Goal: Task Accomplishment & Management: Manage account settings

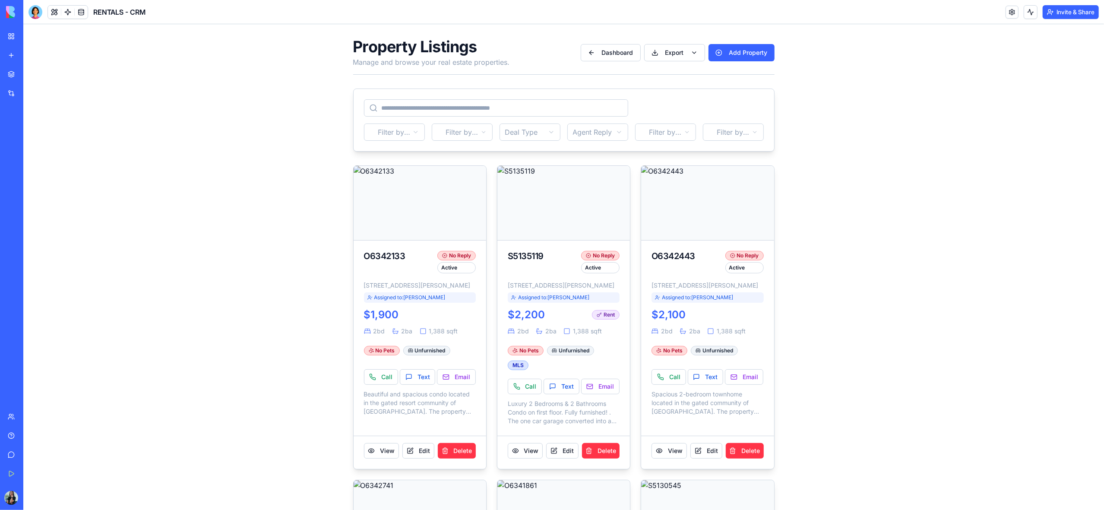
click at [14, 38] on link "My Workspace" at bounding box center [20, 36] width 35 height 17
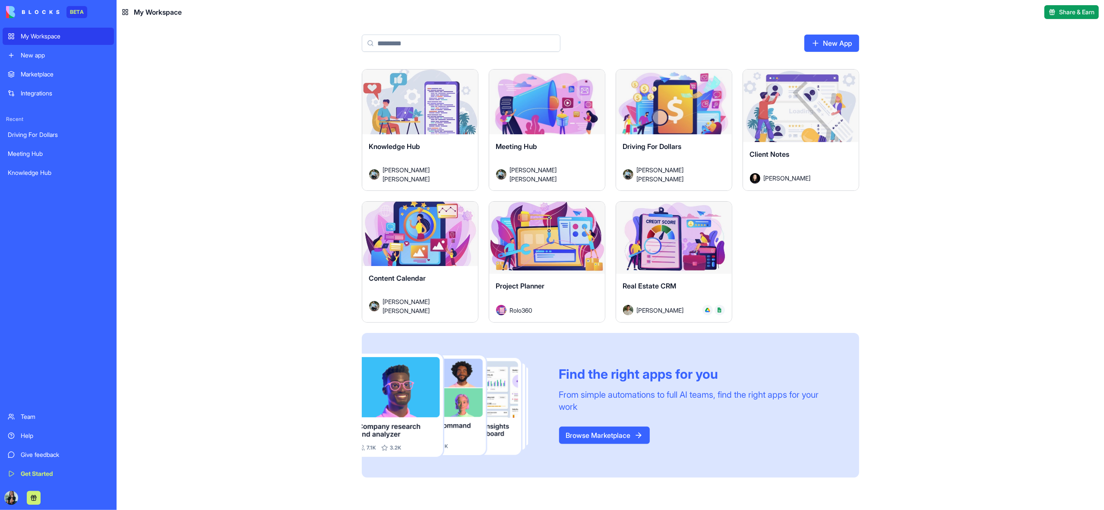
click at [57, 35] on div "My Workspace" at bounding box center [65, 36] width 88 height 9
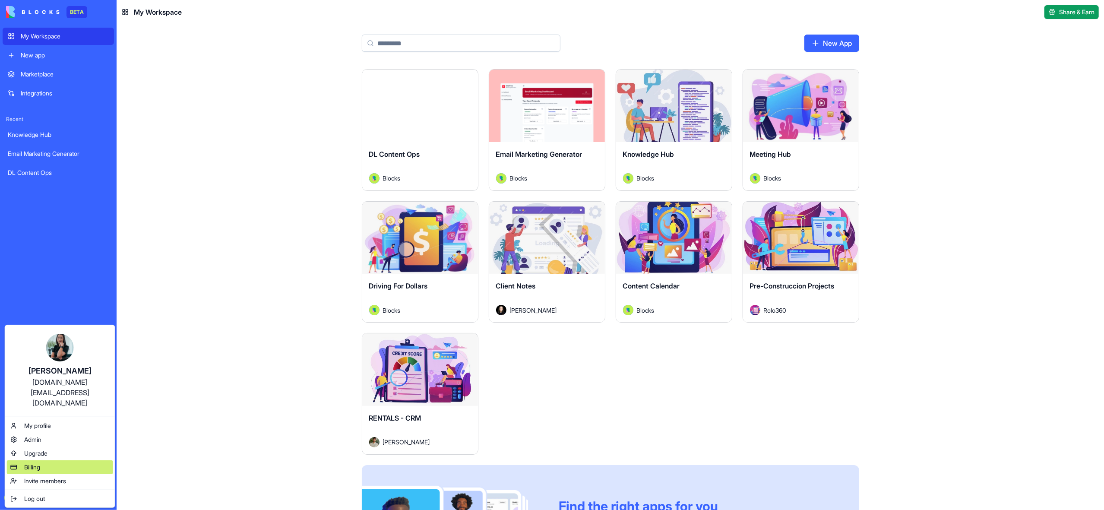
click at [56, 460] on div "Billing" at bounding box center [60, 467] width 106 height 14
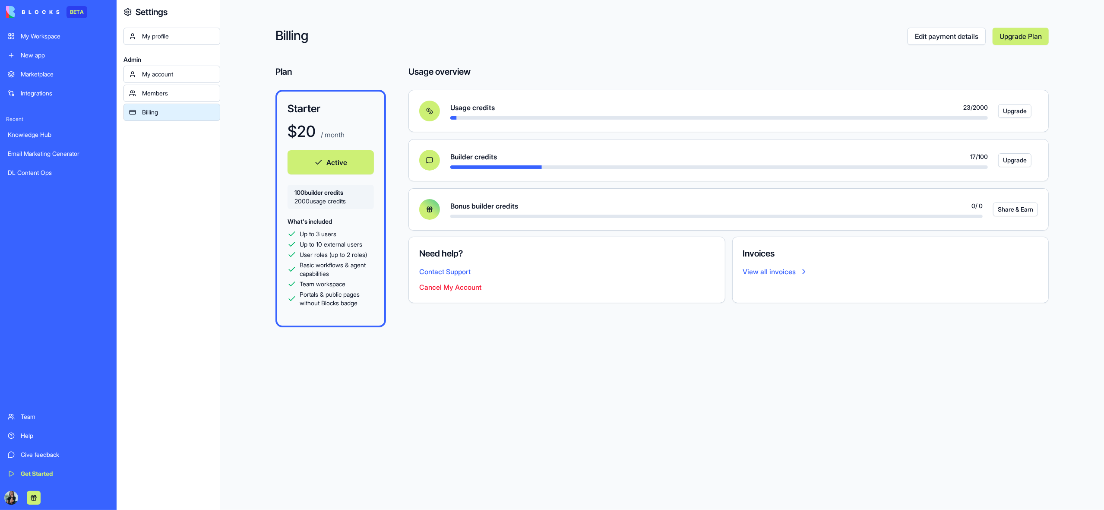
click at [14, 42] on link "My Workspace" at bounding box center [58, 36] width 111 height 17
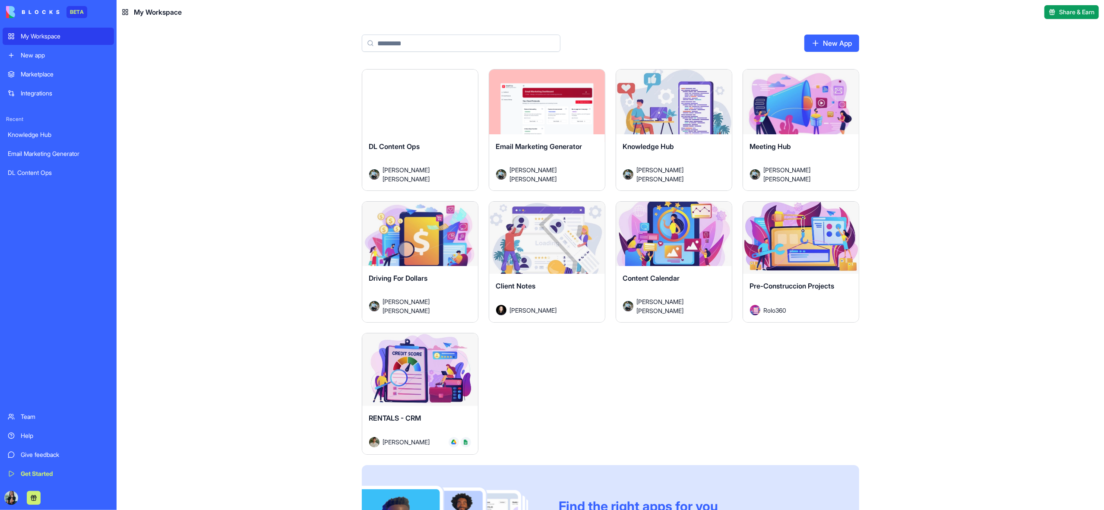
click at [457, 157] on div "DL Content Ops" at bounding box center [420, 153] width 102 height 24
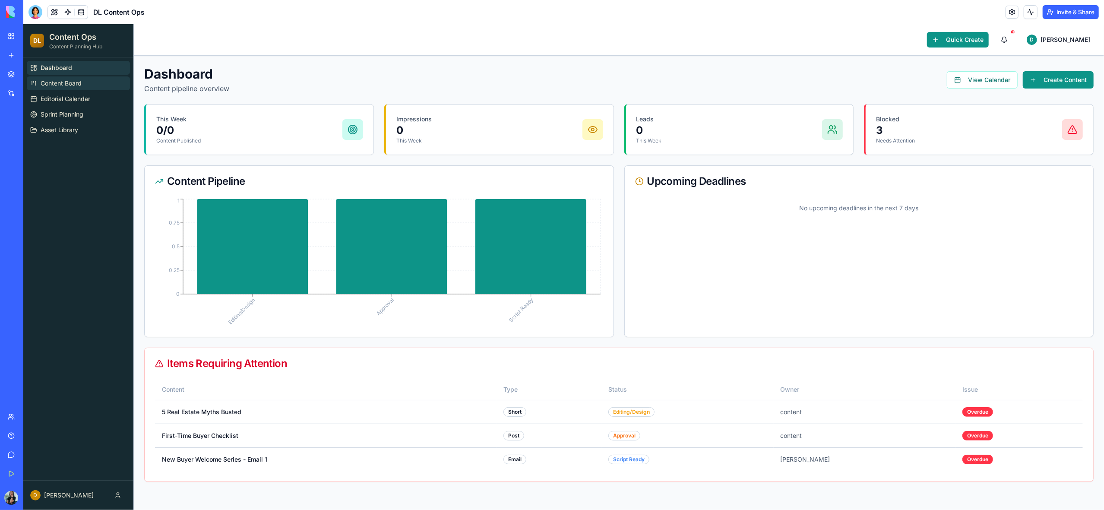
click at [77, 82] on span "Content Board" at bounding box center [61, 83] width 41 height 9
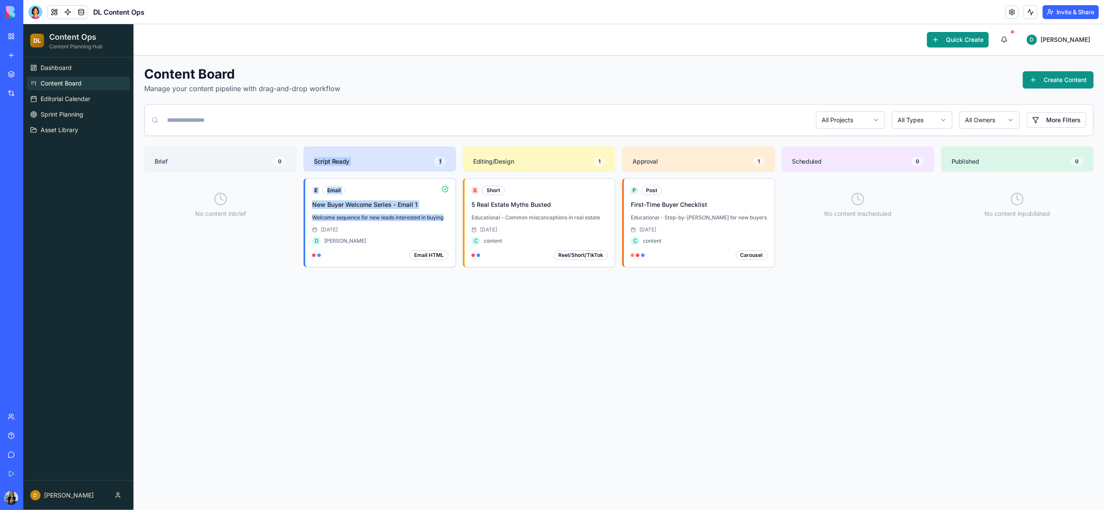
drag, startPoint x: 363, startPoint y: 229, endPoint x: 249, endPoint y: 229, distance: 113.5
click at [249, 229] on div "Brief 0 No content in brief Script Ready 1 E Email New Buyer Welcome Series - E…" at bounding box center [618, 275] width 949 height 259
click at [358, 314] on div "E Email New Buyer Welcome Series - Email 1 Welcome sequence for new leads inter…" at bounding box center [379, 291] width 152 height 227
drag, startPoint x: 368, startPoint y: 257, endPoint x: 246, endPoint y: 267, distance: 121.7
click at [246, 267] on div "Brief 0 No content in brief Script Ready 1 E Email New Buyer Welcome Series - E…" at bounding box center [618, 275] width 949 height 259
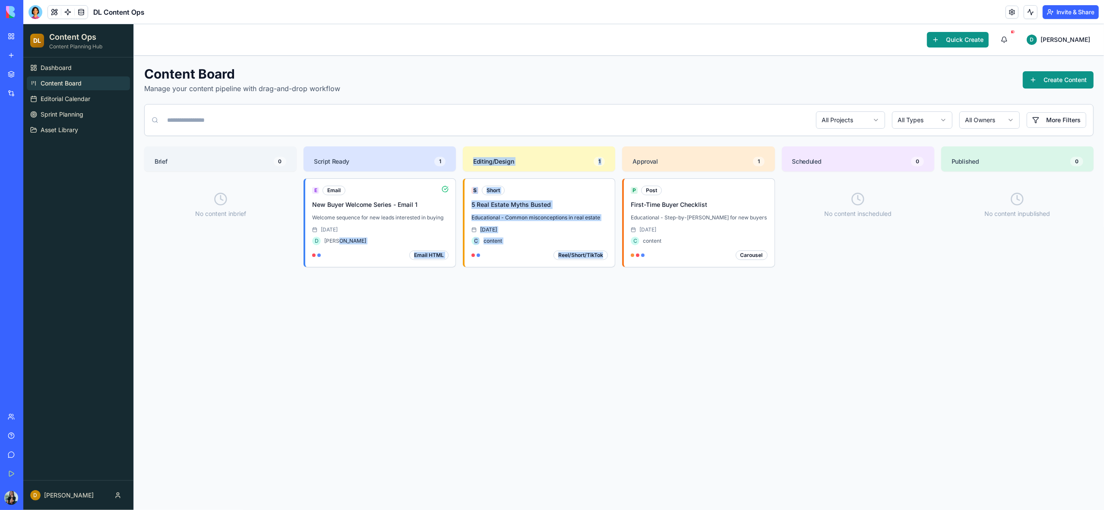
drag, startPoint x: 390, startPoint y: 241, endPoint x: 600, endPoint y: 320, distance: 224.5
click at [605, 321] on div "Brief 0 No content in brief Script Ready 1 E Email New Buyer Welcome Series - E…" at bounding box center [618, 275] width 949 height 259
click at [554, 323] on div "S Short 5 Real Estate Myths Busted Educational - Common misconceptions in real …" at bounding box center [539, 291] width 152 height 227
drag, startPoint x: 713, startPoint y: 195, endPoint x: 560, endPoint y: 200, distance: 152.4
click at [560, 200] on div "Brief 0 No content in brief Script Ready 1 E Email New Buyer Welcome Series - E…" at bounding box center [618, 275] width 949 height 259
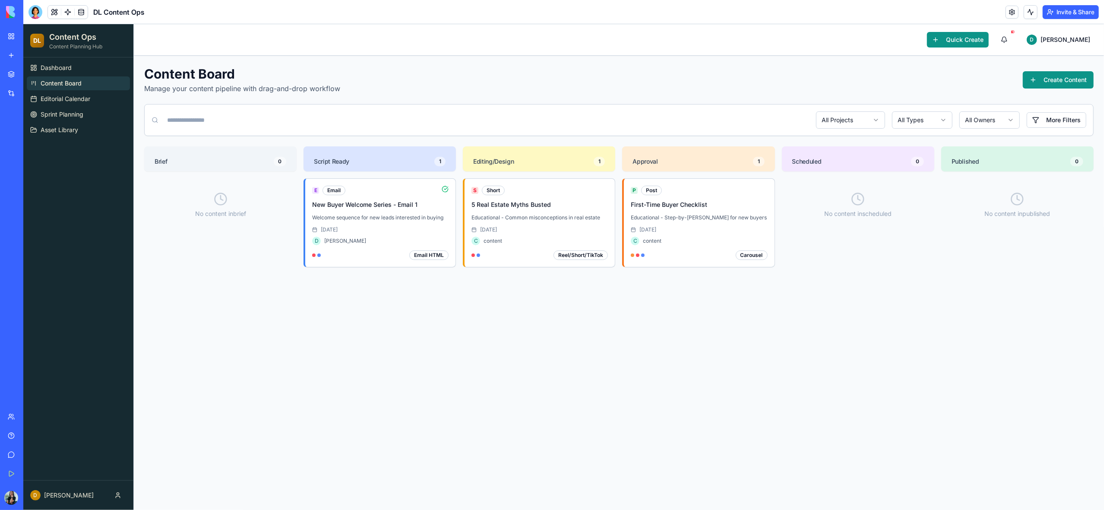
click at [705, 360] on div "P Post First-Time Buyer Checklist Educational - Step-by-step guide for new buye…" at bounding box center [698, 291] width 152 height 227
click at [369, 199] on div "E Email New Buyer Welcome Series - Email 1 Welcome sequence for new leads inter…" at bounding box center [380, 223] width 136 height 74
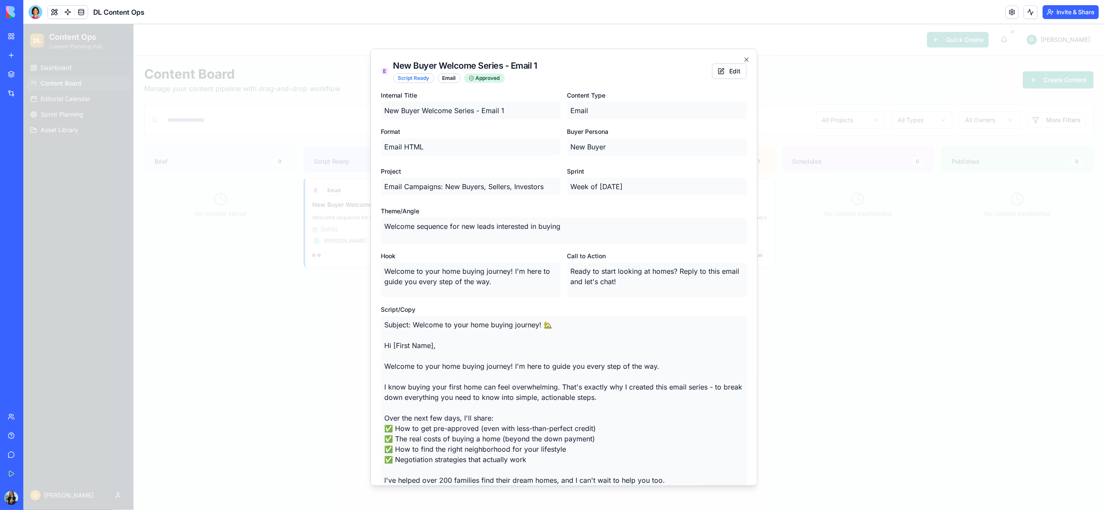
click at [546, 186] on p "Email Campaigns: New Buyers, Sellers, Investors" at bounding box center [470, 185] width 179 height 17
drag, startPoint x: 546, startPoint y: 186, endPoint x: 384, endPoint y: 186, distance: 161.8
click at [384, 186] on p "Email Campaigns: New Buyers, Sellers, Investors" at bounding box center [470, 185] width 179 height 17
click at [735, 74] on button "Edit" at bounding box center [729, 71] width 35 height 16
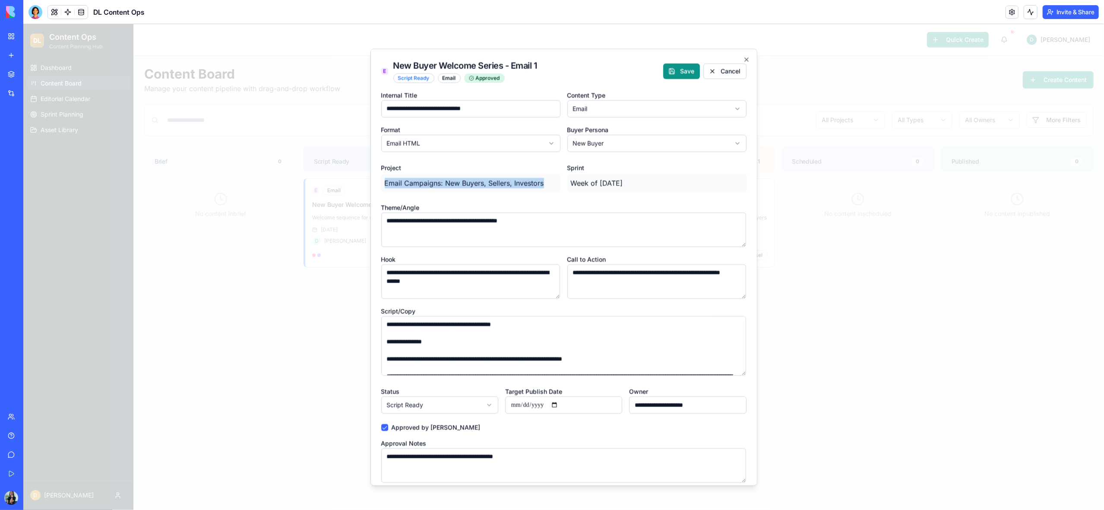
click at [623, 108] on body "**********" at bounding box center [563, 267] width 1080 height 486
click at [622, 145] on body "**********" at bounding box center [563, 267] width 1080 height 486
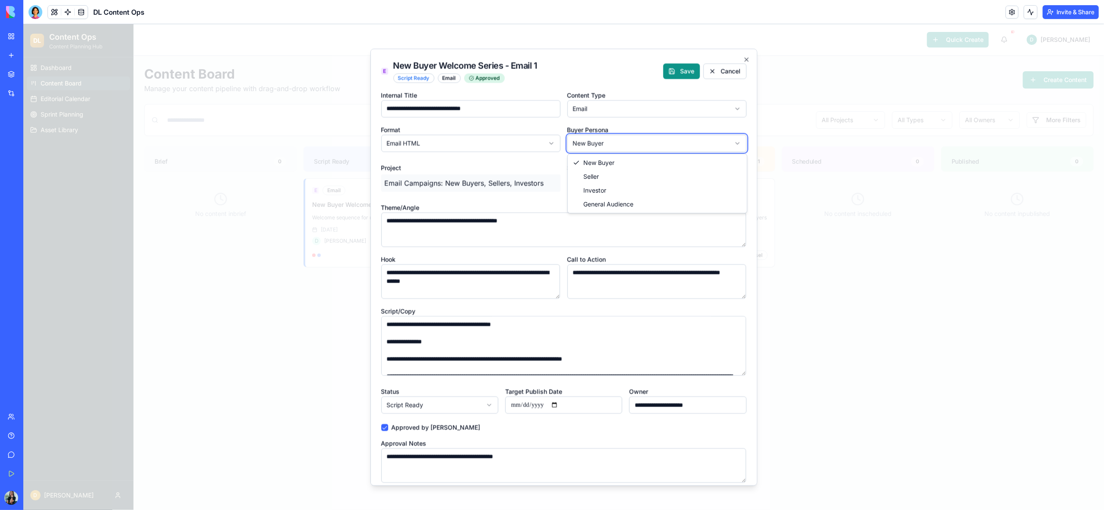
click at [827, 192] on div at bounding box center [563, 267] width 1080 height 486
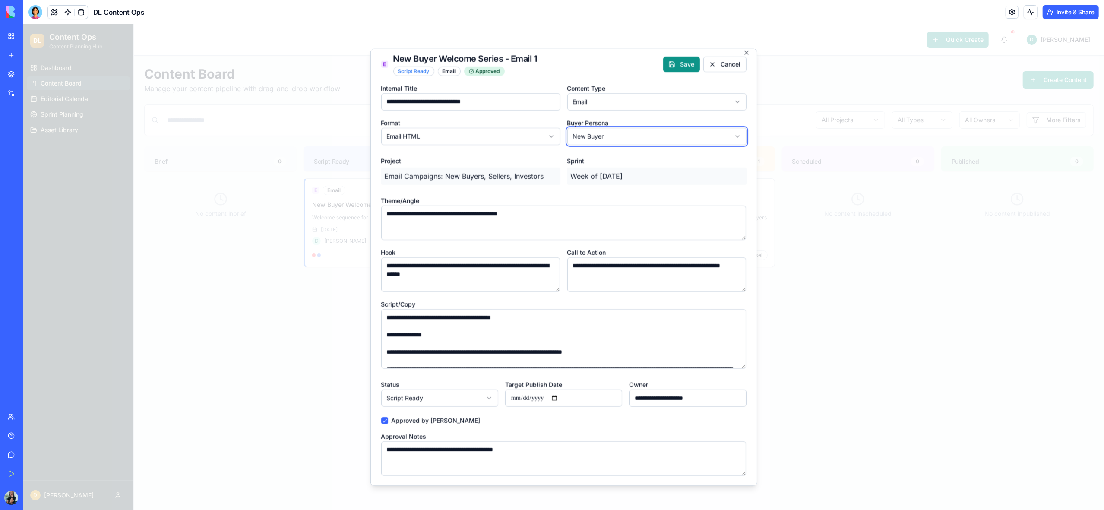
scroll to position [8, 0]
click at [470, 401] on body "**********" at bounding box center [563, 267] width 1080 height 486
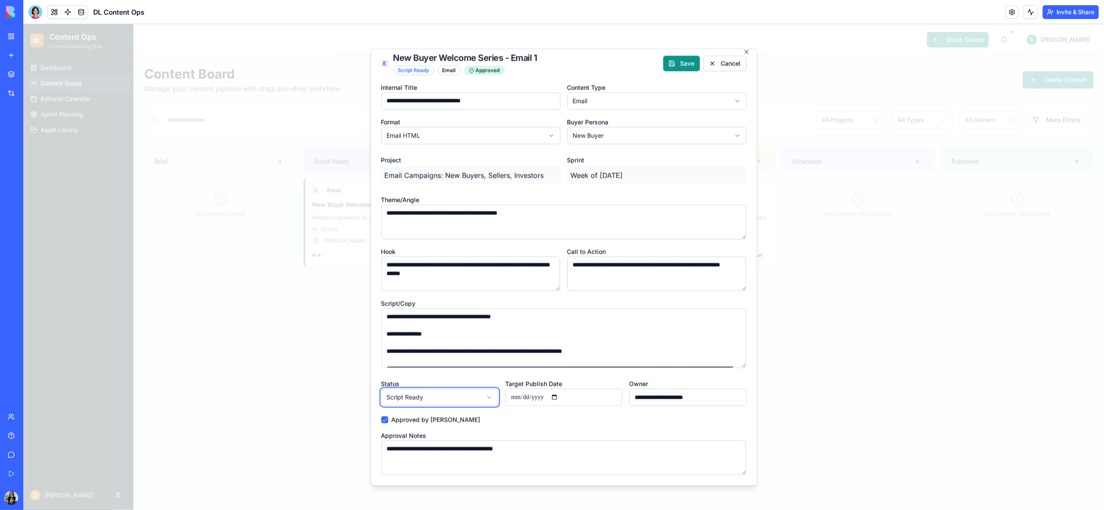
click at [470, 401] on body "**********" at bounding box center [563, 267] width 1080 height 486
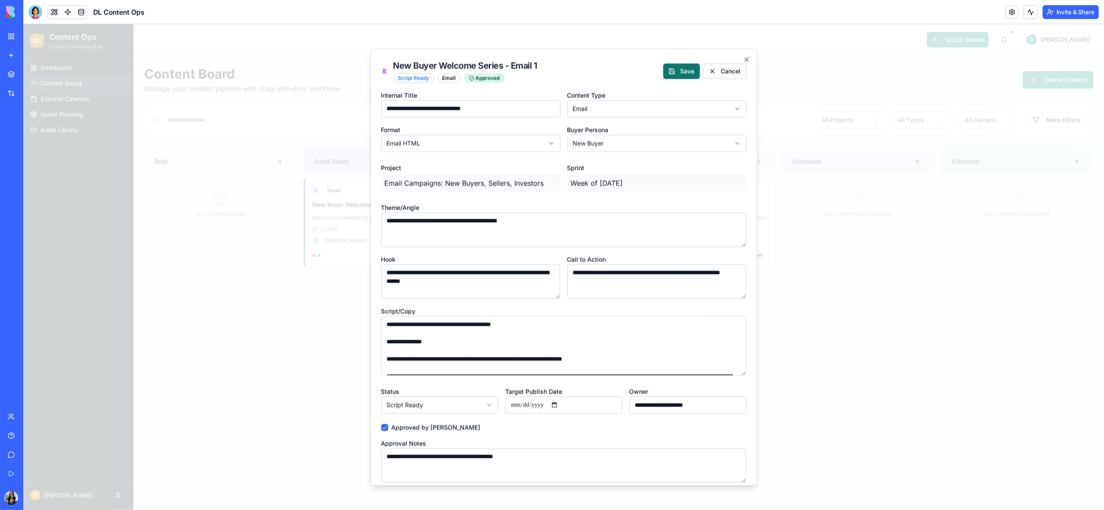
click at [684, 71] on button "Save" at bounding box center [681, 71] width 37 height 16
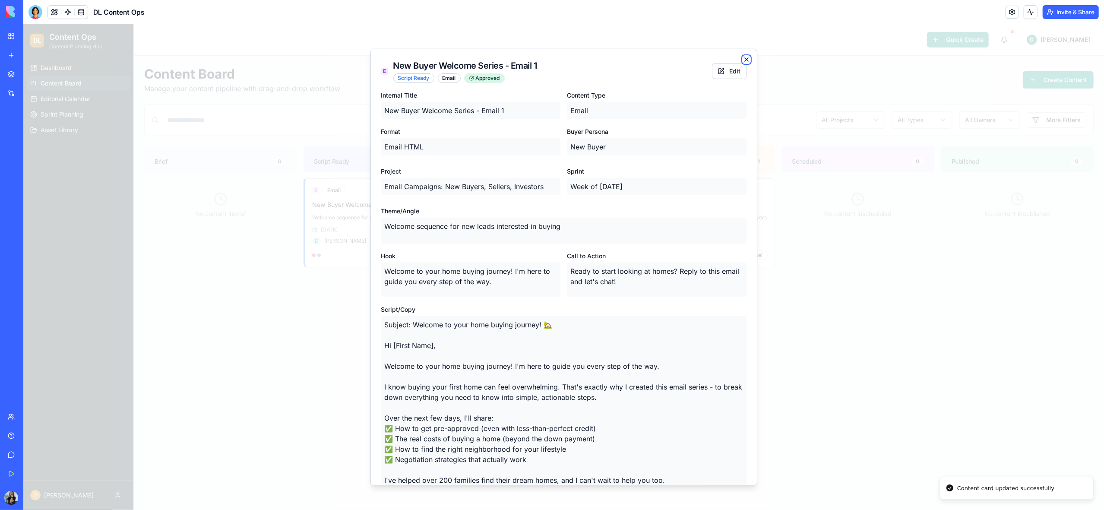
click at [748, 60] on icon "button" at bounding box center [746, 59] width 7 height 7
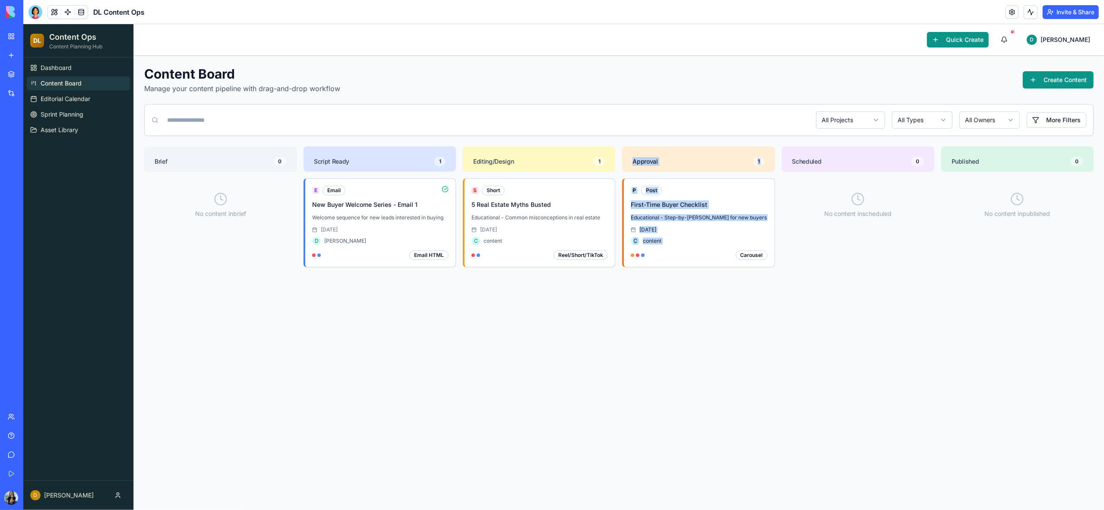
drag, startPoint x: 724, startPoint y: 251, endPoint x: 587, endPoint y: 305, distance: 147.2
click at [587, 305] on div "Brief 0 No content in brief Script Ready 1 E Email New Buyer Welcome Series - E…" at bounding box center [618, 275] width 949 height 259
click at [686, 360] on div "P Post First-Time Buyer Checklist Educational - Step-by-step guide for new buye…" at bounding box center [698, 291] width 152 height 227
click at [69, 101] on span "Editorial Calendar" at bounding box center [66, 99] width 50 height 9
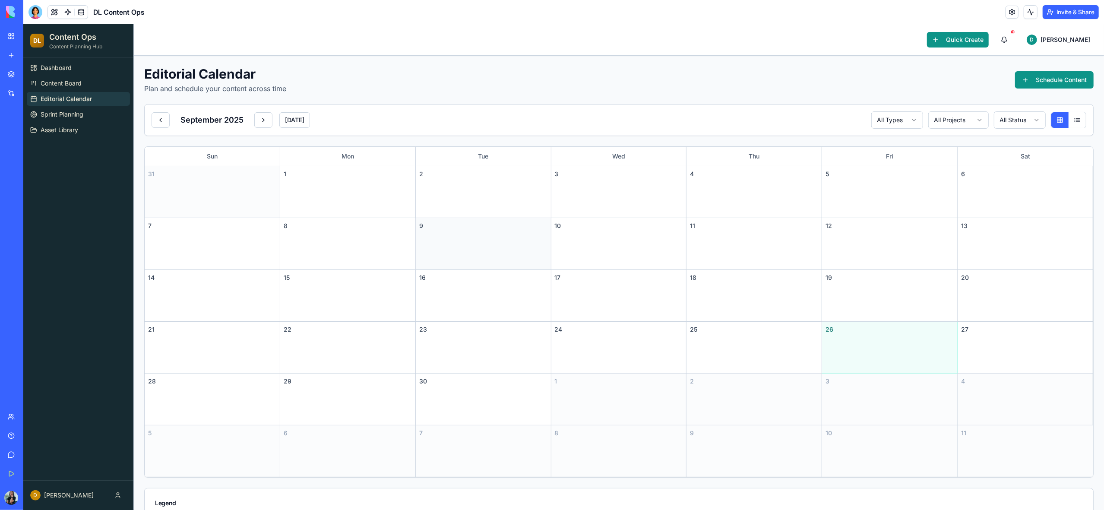
scroll to position [35, 0]
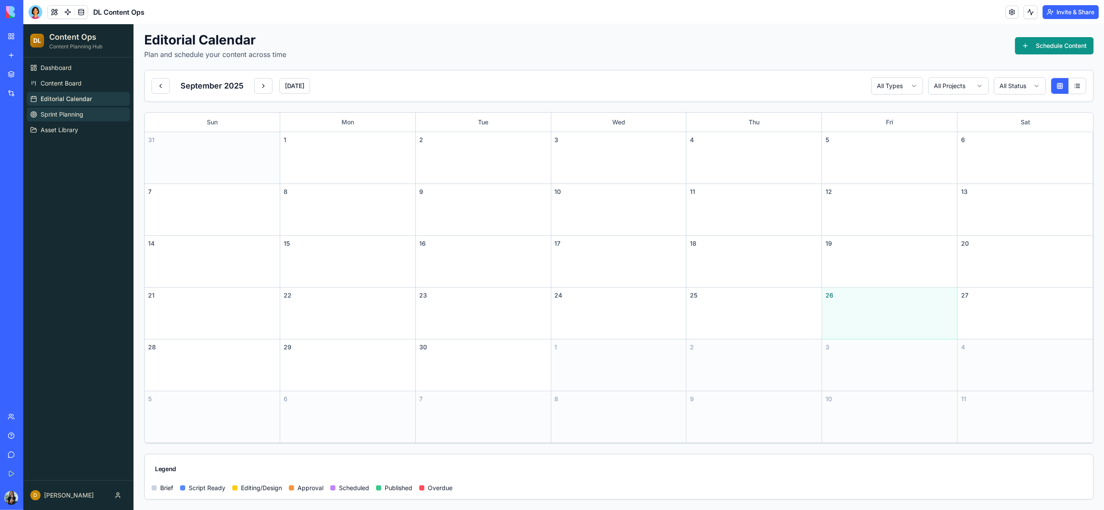
click at [70, 116] on span "Sprint Planning" at bounding box center [62, 114] width 43 height 9
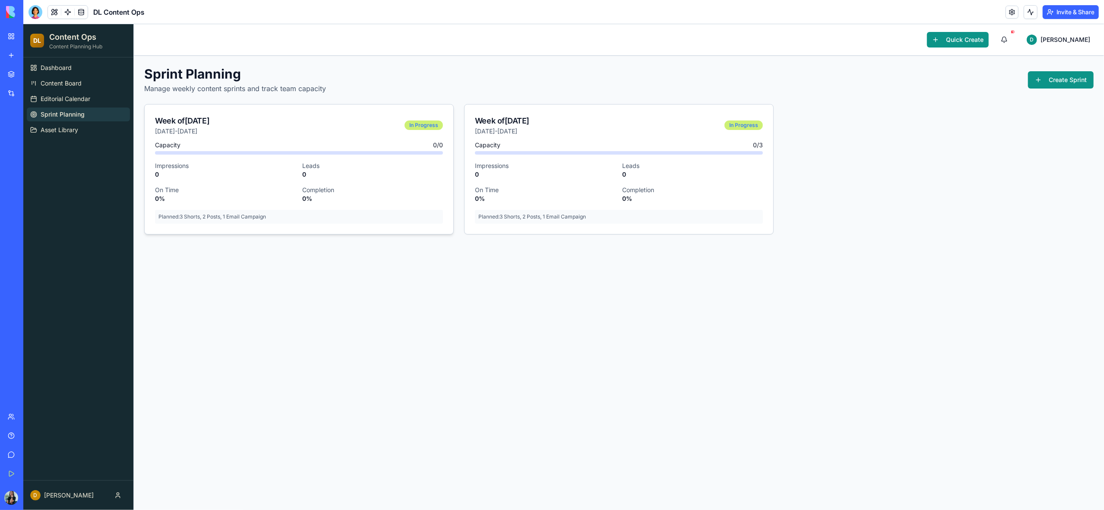
click at [267, 134] on div "Week of Feb 2 Feb 2 - Feb 6 In Progress" at bounding box center [299, 125] width 288 height 21
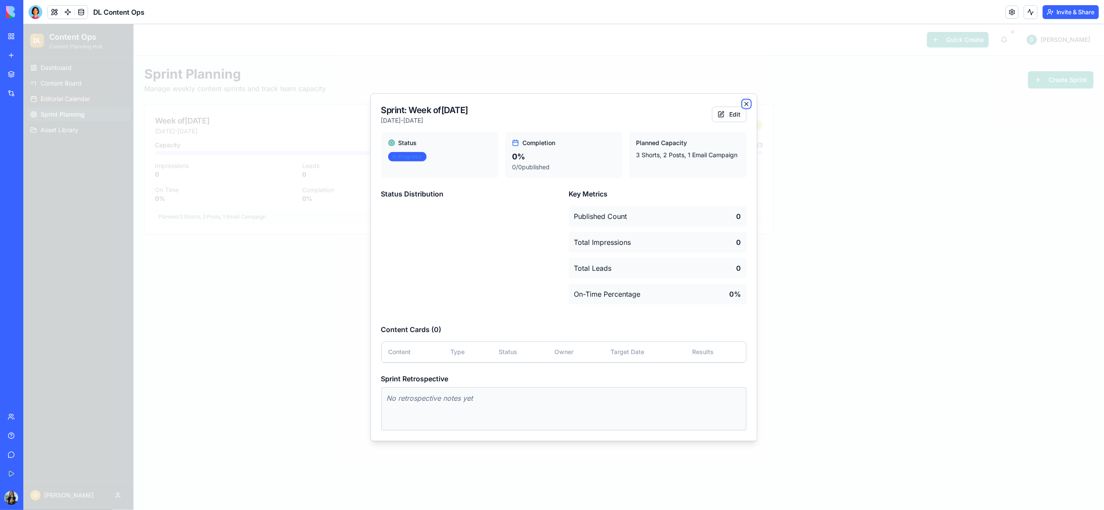
click at [746, 104] on icon "button" at bounding box center [746, 103] width 7 height 7
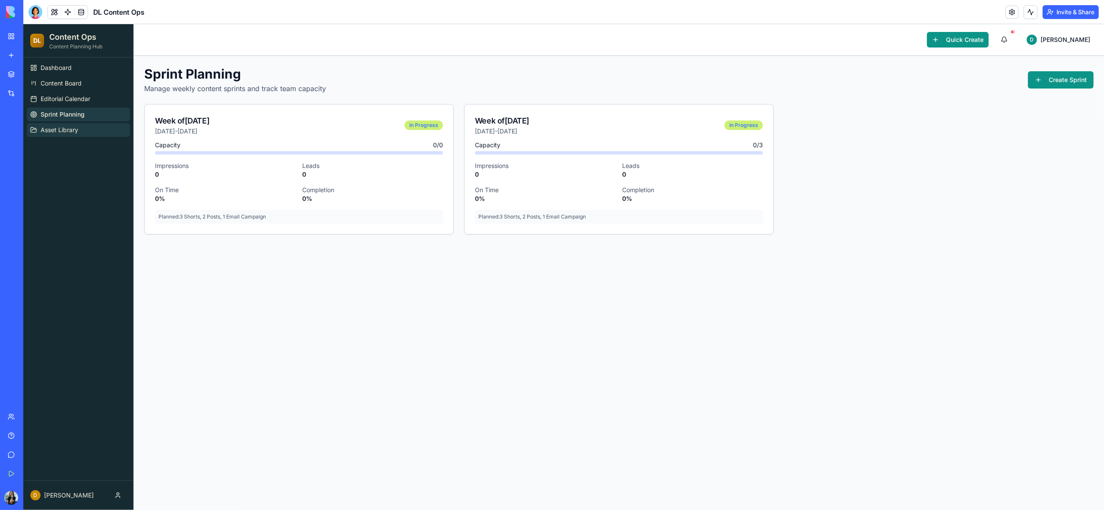
click at [69, 132] on span "Asset Library" at bounding box center [60, 130] width 38 height 9
click at [57, 133] on span "Asset Library" at bounding box center [60, 130] width 38 height 9
click at [57, 131] on span "Asset Library" at bounding box center [60, 130] width 38 height 9
click at [64, 103] on link "Editorial Calendar" at bounding box center [78, 99] width 103 height 14
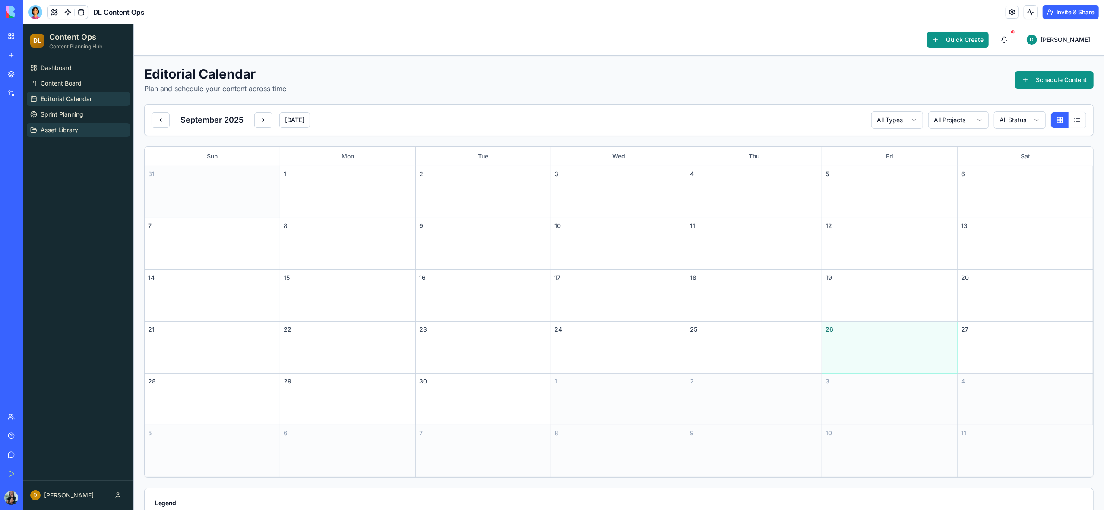
click at [60, 131] on span "Asset Library" at bounding box center [60, 130] width 38 height 9
click at [88, 12] on div at bounding box center [67, 12] width 41 height 14
click at [79, 14] on link at bounding box center [81, 12] width 13 height 13
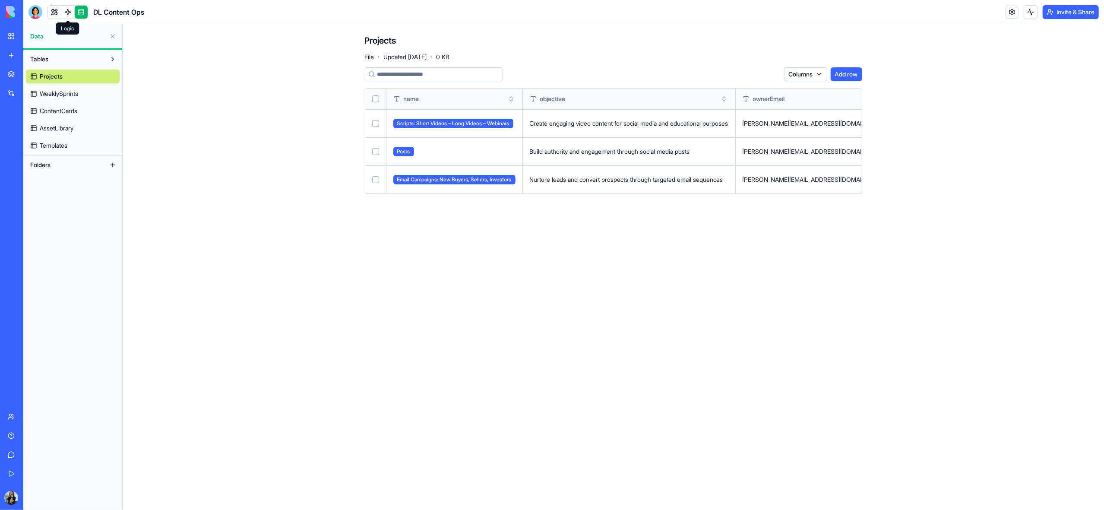
click at [66, 13] on link at bounding box center [67, 12] width 13 height 13
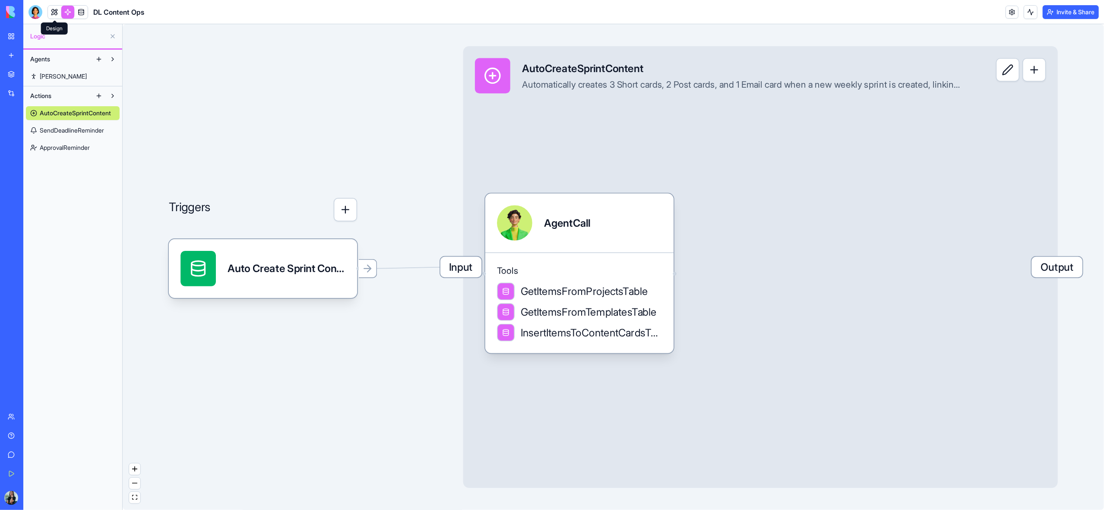
click at [54, 13] on link at bounding box center [54, 12] width 13 height 13
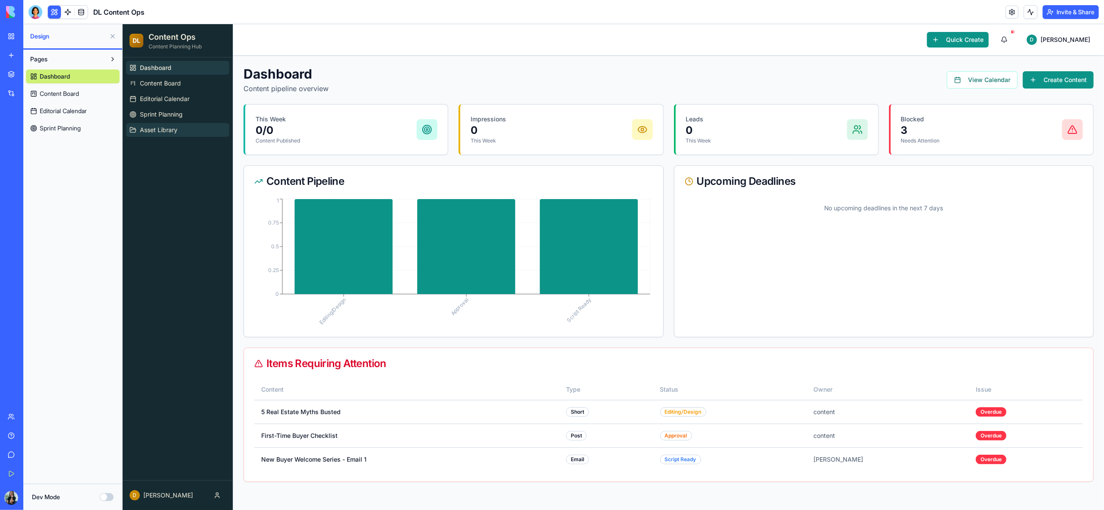
click at [157, 130] on span "Asset Library" at bounding box center [158, 130] width 38 height 9
click at [60, 128] on span "Sprint Planning" at bounding box center [60, 128] width 41 height 9
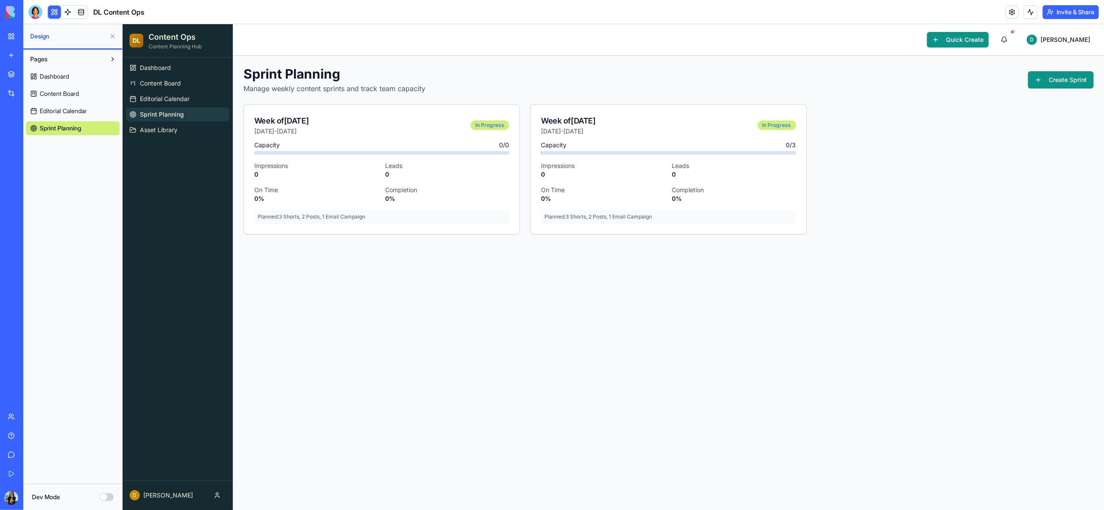
click at [60, 110] on span "Editorial Calendar" at bounding box center [63, 111] width 47 height 9
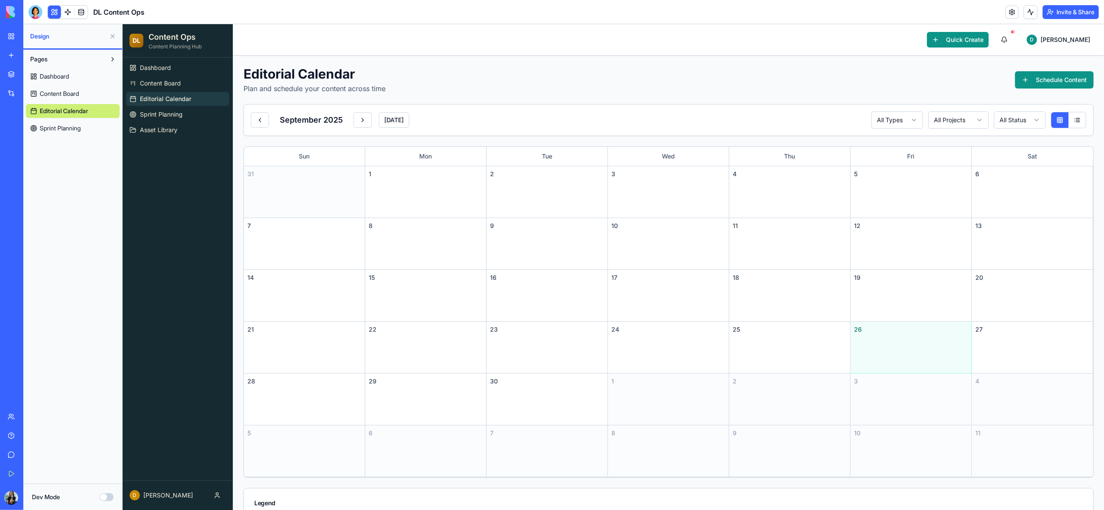
click at [57, 96] on span "Content Board" at bounding box center [59, 93] width 39 height 9
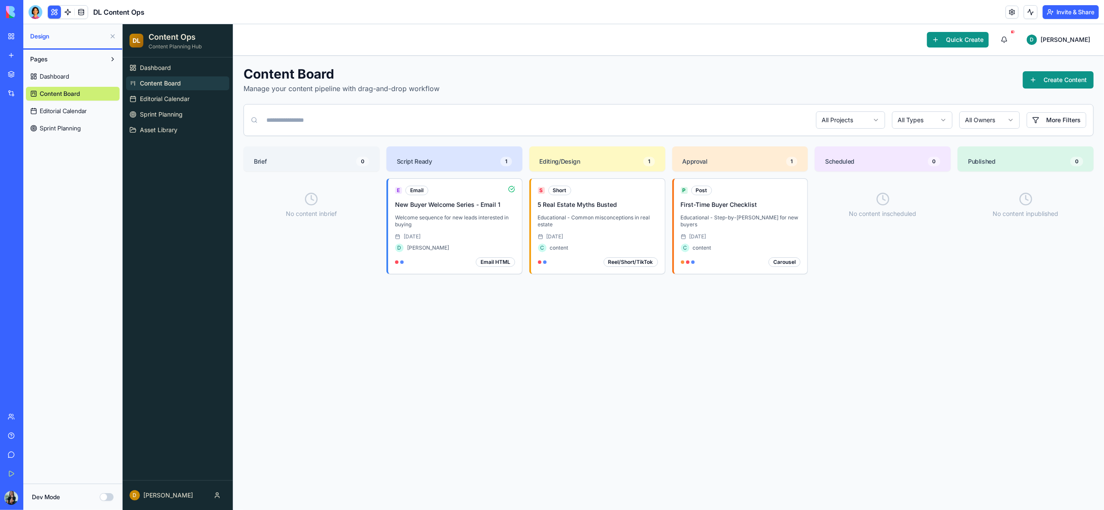
click at [55, 77] on span "Dashboard" at bounding box center [54, 76] width 29 height 9
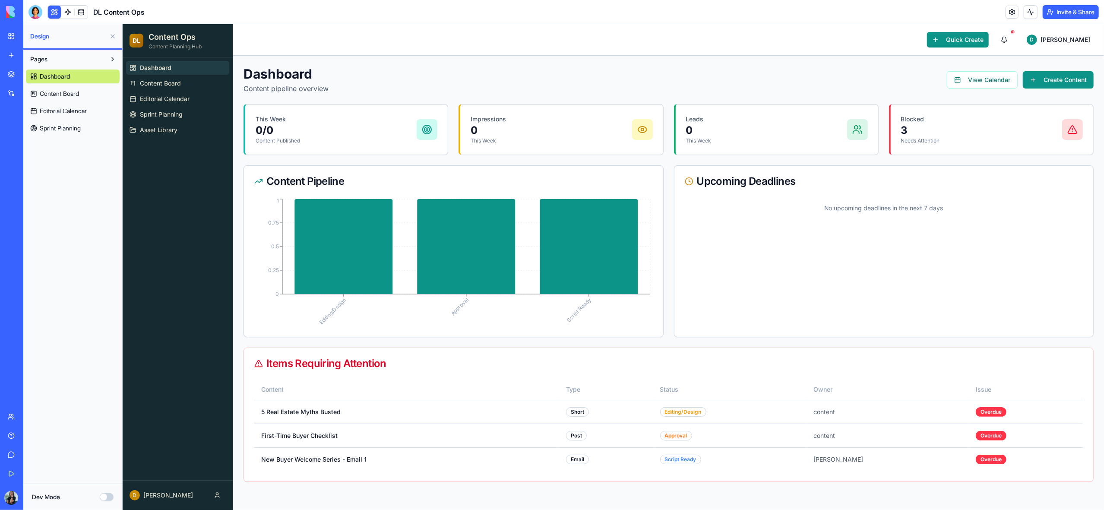
click at [114, 35] on button at bounding box center [113, 36] width 14 height 14
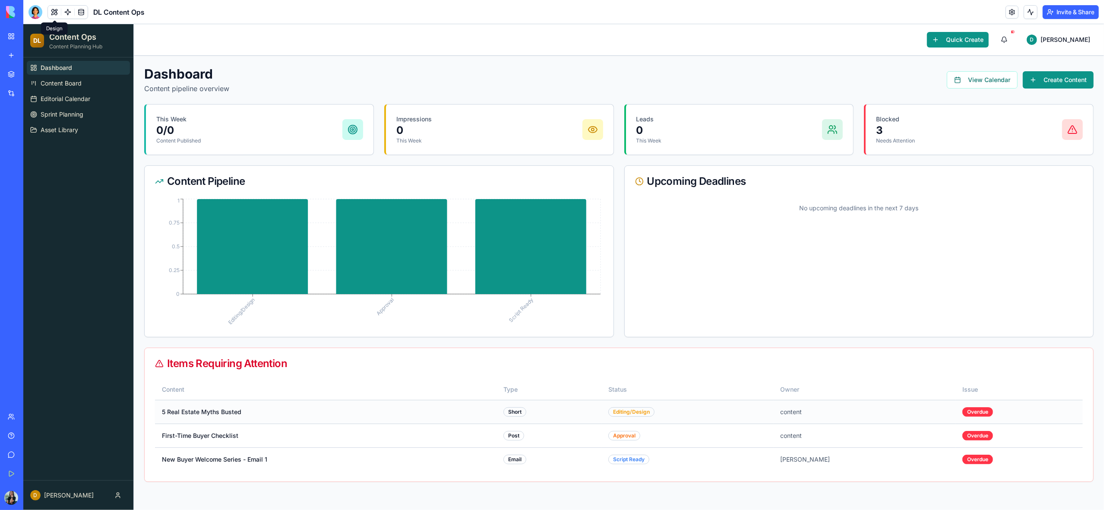
click at [183, 416] on td "5 Real Estate Myths Busted" at bounding box center [325, 412] width 341 height 24
click at [180, 438] on td "First-Time Buyer Checklist" at bounding box center [325, 435] width 341 height 24
click at [184, 461] on td "New Buyer Welcome Series - Email 1" at bounding box center [325, 459] width 341 height 24
click at [249, 411] on td "5 Real Estate Myths Busted" at bounding box center [325, 412] width 341 height 24
click at [287, 259] on icon at bounding box center [252, 246] width 111 height 95
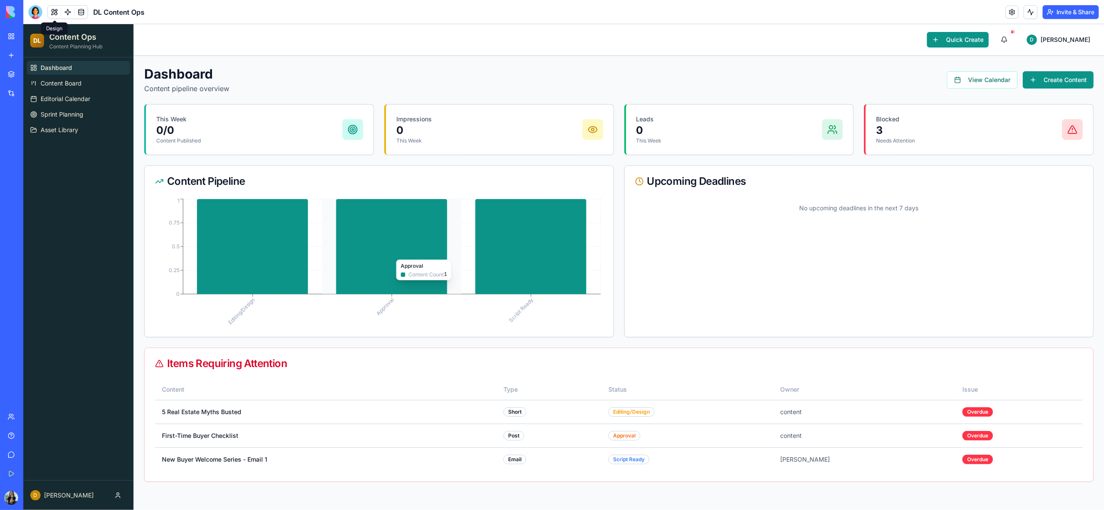
click at [392, 256] on icon at bounding box center [391, 246] width 111 height 95
click at [540, 255] on icon at bounding box center [530, 246] width 111 height 95
click at [296, 136] on div "This Week 0 / 0 Content Published" at bounding box center [259, 129] width 207 height 29
click at [490, 140] on div "Impressions 0 This Week" at bounding box center [499, 129] width 207 height 29
click at [746, 139] on div "Leads 0 This Week" at bounding box center [739, 129] width 207 height 29
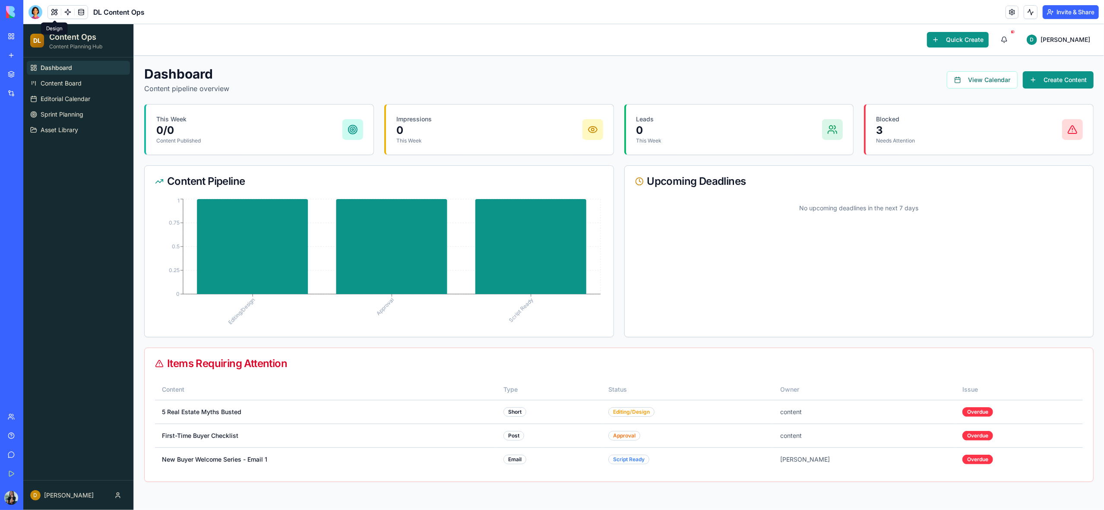
click at [1052, 128] on div "Blocked 3 Needs Attention" at bounding box center [979, 129] width 207 height 29
click at [893, 131] on p "3" at bounding box center [895, 130] width 39 height 14
click at [969, 82] on button "View Calendar" at bounding box center [981, 79] width 71 height 17
click at [984, 81] on button "View Calendar" at bounding box center [981, 79] width 71 height 17
click at [1066, 79] on button "Create Content" at bounding box center [1057, 79] width 71 height 17
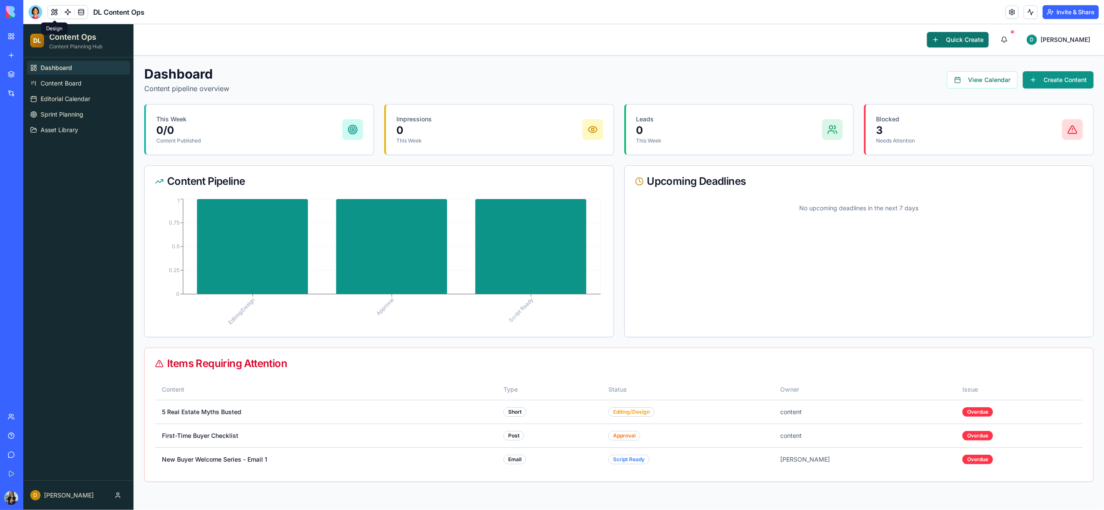
click at [988, 41] on button "Quick Create" at bounding box center [958, 40] width 62 height 16
click at [79, 86] on span "Content Board" at bounding box center [61, 83] width 41 height 9
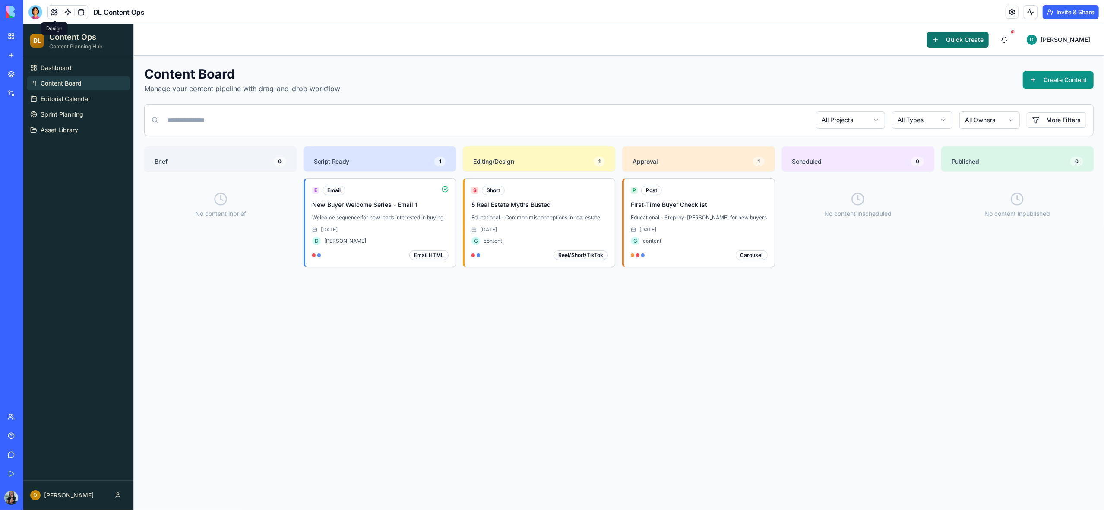
click at [988, 40] on button "Quick Create" at bounding box center [958, 40] width 62 height 16
click at [1071, 80] on button "Create Content" at bounding box center [1057, 79] width 71 height 17
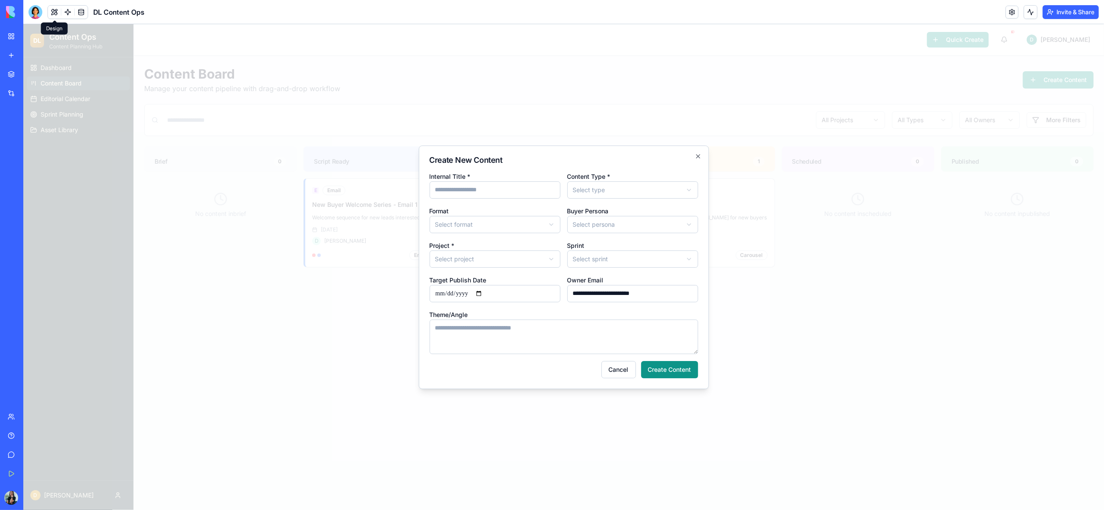
paste input "**********"
type input "**********"
click at [634, 192] on body "**********" at bounding box center [563, 267] width 1080 height 486
click at [514, 223] on body "**********" at bounding box center [563, 267] width 1080 height 486
click at [580, 223] on body "**********" at bounding box center [563, 267] width 1080 height 486
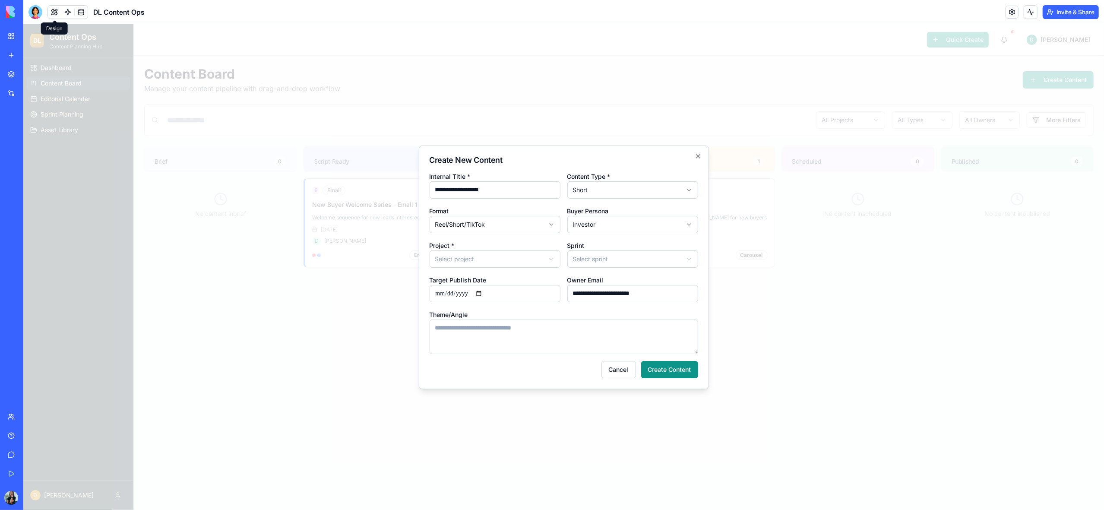
click at [511, 261] on body "**********" at bounding box center [563, 267] width 1080 height 486
click at [506, 294] on input "Target Publish Date" at bounding box center [494, 293] width 131 height 17
click at [486, 290] on input "Target Publish Date" at bounding box center [494, 293] width 131 height 17
type input "**********"
click at [510, 335] on textarea "Theme/Angle" at bounding box center [563, 336] width 268 height 35
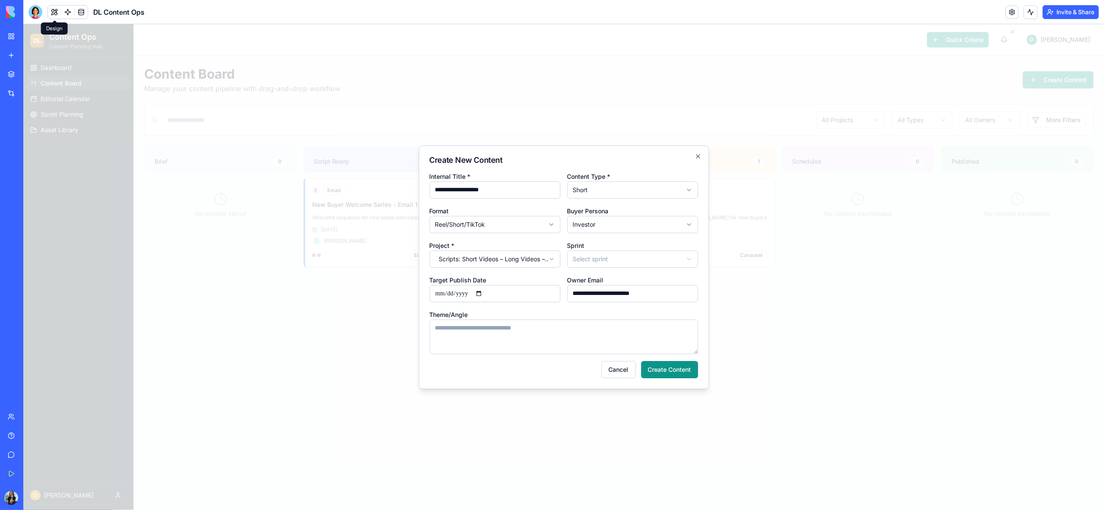
paste textarea "**********"
type textarea "**********"
click at [666, 371] on button "Create Content" at bounding box center [669, 369] width 57 height 17
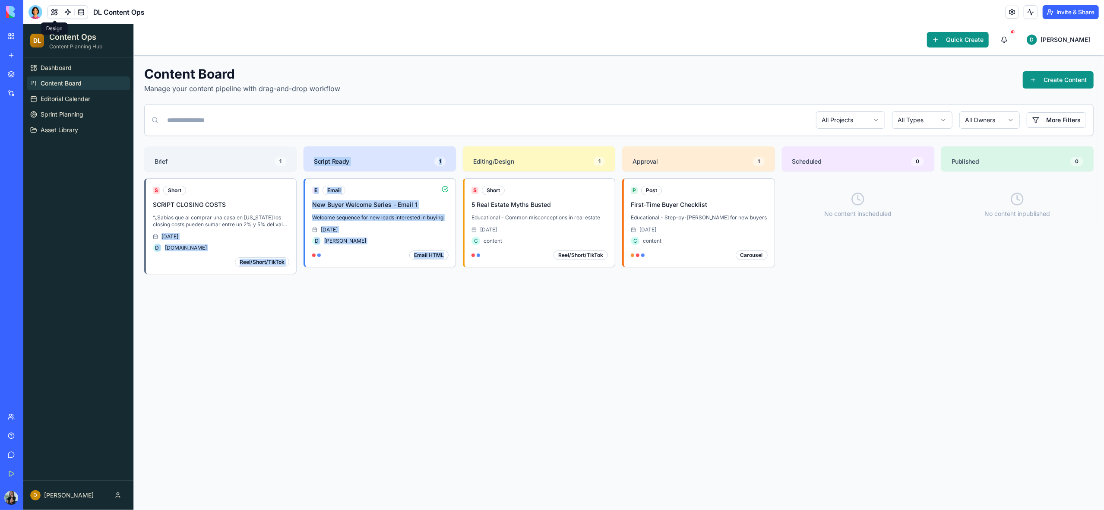
drag, startPoint x: 215, startPoint y: 240, endPoint x: 403, endPoint y: 288, distance: 194.8
click at [403, 288] on div "Brief 1 S Short SCRIPT CLOSING COSTS “¿Sabías que al comprar una casa en Florid…" at bounding box center [618, 275] width 949 height 259
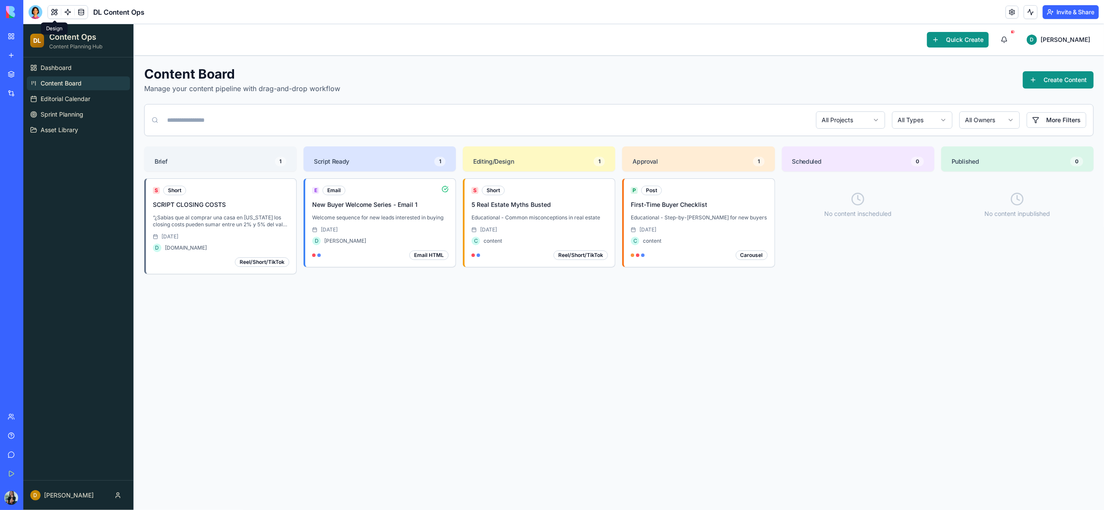
click at [346, 347] on div "E Email New Buyer Welcome Series - Email 1 Welcome sequence for new leads inter…" at bounding box center [379, 291] width 152 height 227
click at [221, 245] on div "D di.realtor" at bounding box center [221, 247] width 136 height 9
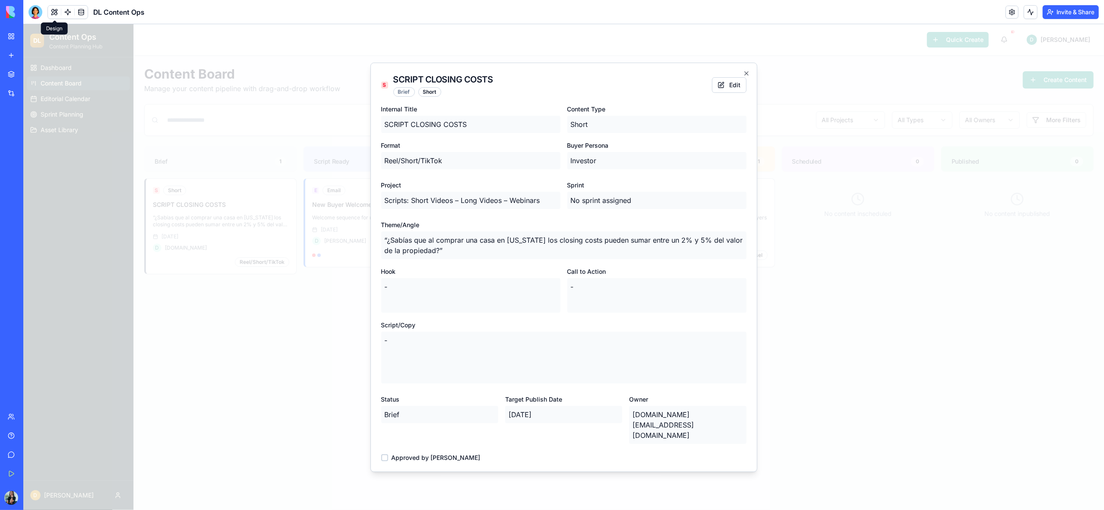
click at [441, 360] on p "-" at bounding box center [563, 357] width 365 height 52
click at [732, 93] on button "Edit" at bounding box center [729, 85] width 35 height 16
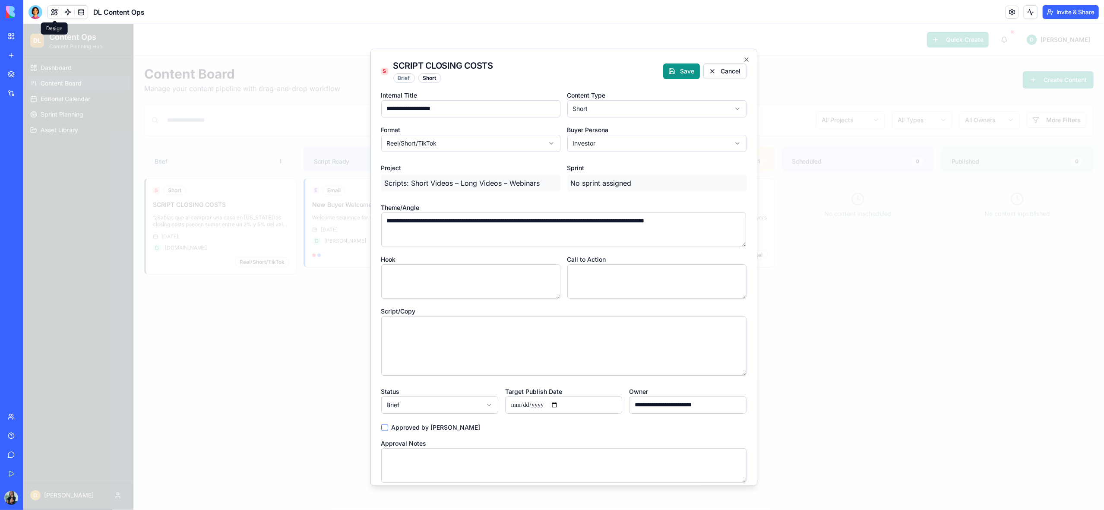
click at [439, 335] on textarea "Script/Copy" at bounding box center [563, 345] width 365 height 60
paste textarea "**********"
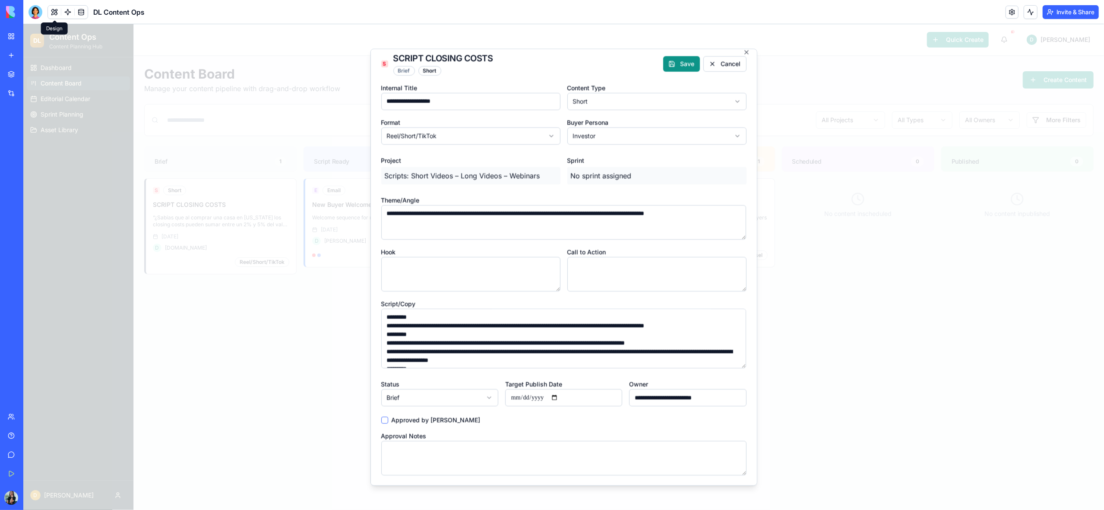
scroll to position [8, 0]
type textarea "**********"
click at [482, 396] on body "DL Content Ops Content Planning Hub Dashboard Content Board Editorial Calendar …" at bounding box center [563, 267] width 1080 height 486
click at [681, 63] on button "Save" at bounding box center [681, 63] width 37 height 16
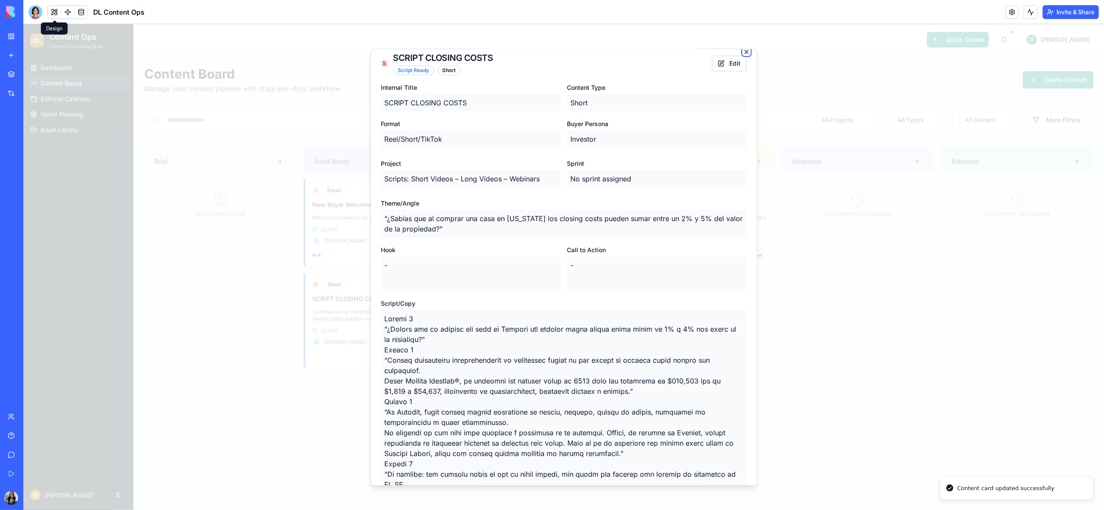
click at [746, 50] on icon "button" at bounding box center [746, 51] width 7 height 7
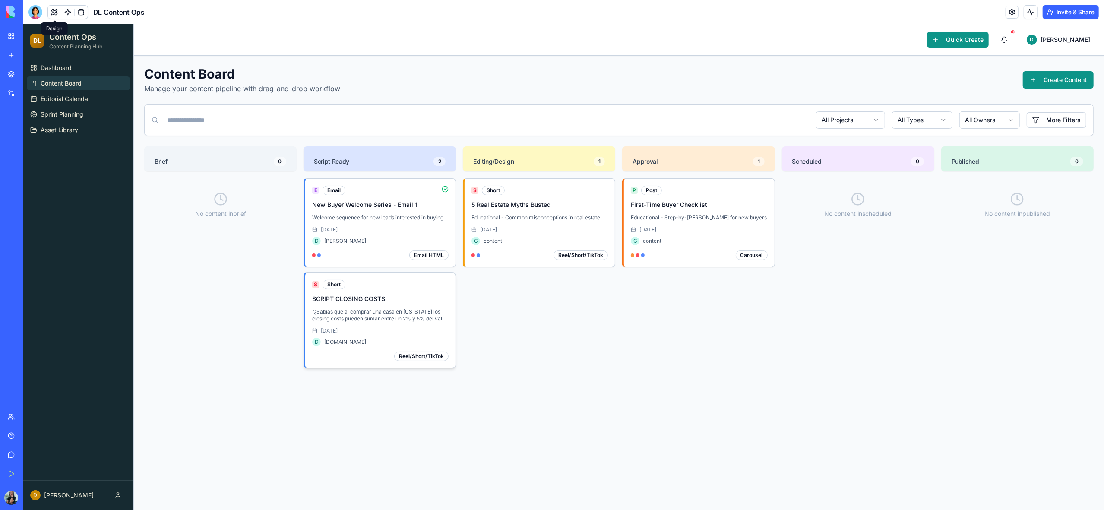
click at [406, 293] on div "S Short SCRIPT CLOSING COSTS “¿Sabías que al comprar una casa en Florida los cl…" at bounding box center [380, 320] width 136 height 81
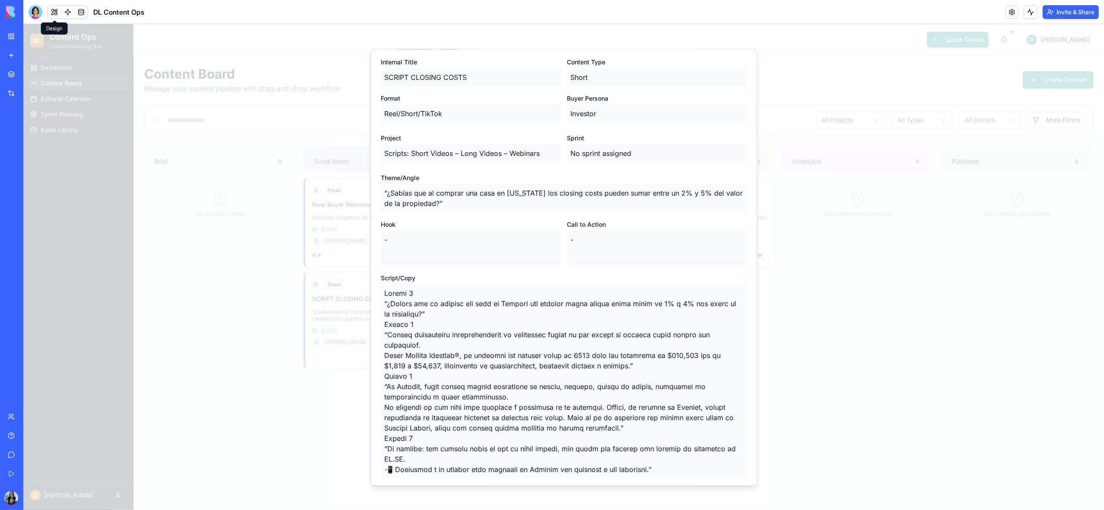
scroll to position [0, 0]
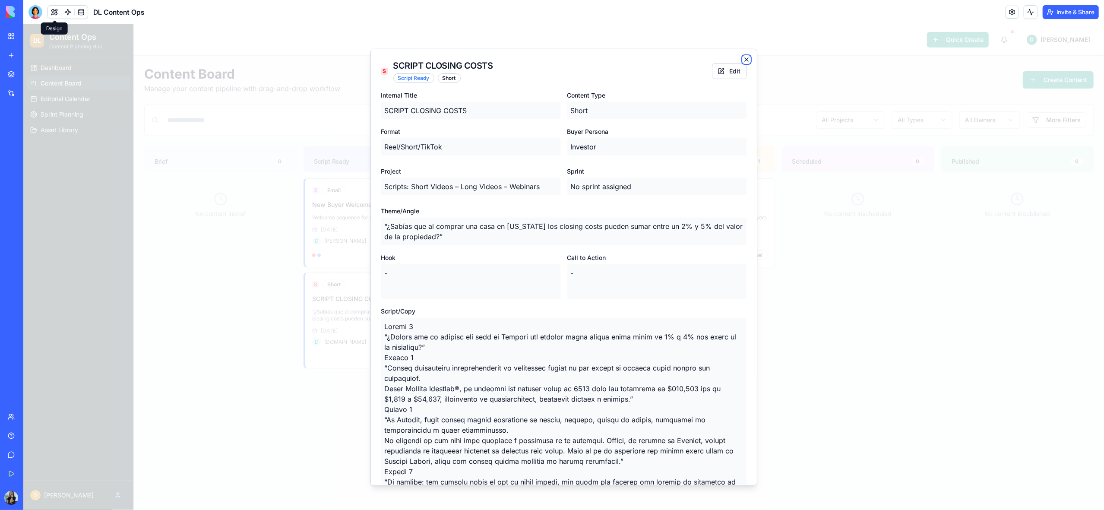
click at [745, 59] on icon "button" at bounding box center [746, 59] width 7 height 7
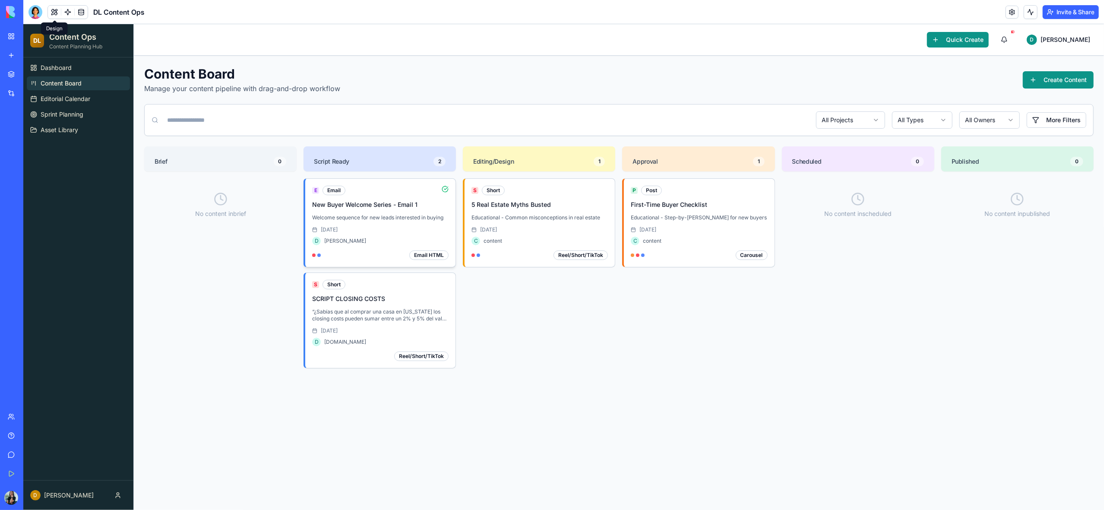
click at [410, 226] on div "E Email New Buyer Welcome Series - Email 1 Welcome sequence for new leads inter…" at bounding box center [380, 223] width 136 height 74
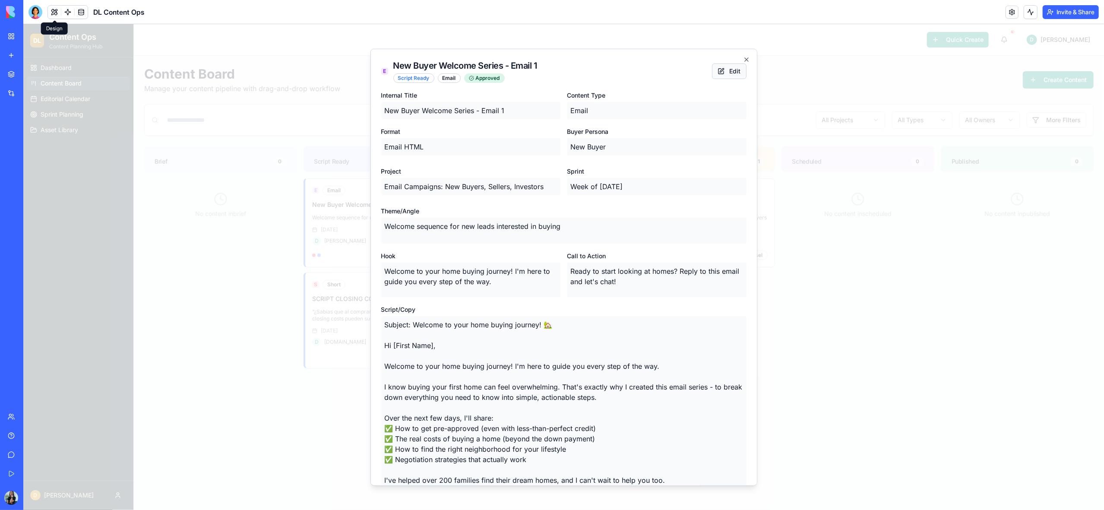
click at [726, 73] on button "Edit" at bounding box center [729, 71] width 35 height 16
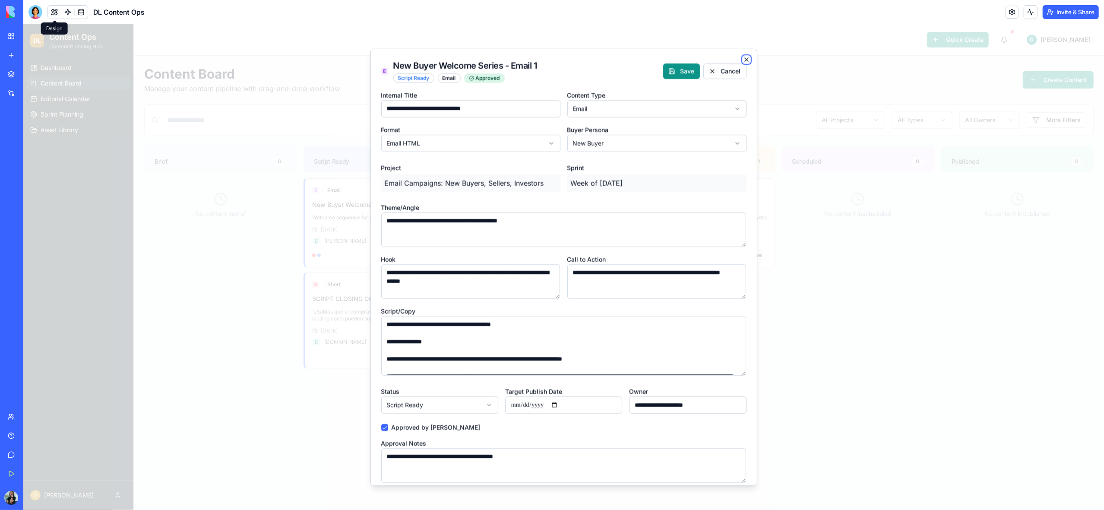
click at [745, 60] on icon "button" at bounding box center [746, 58] width 3 height 3
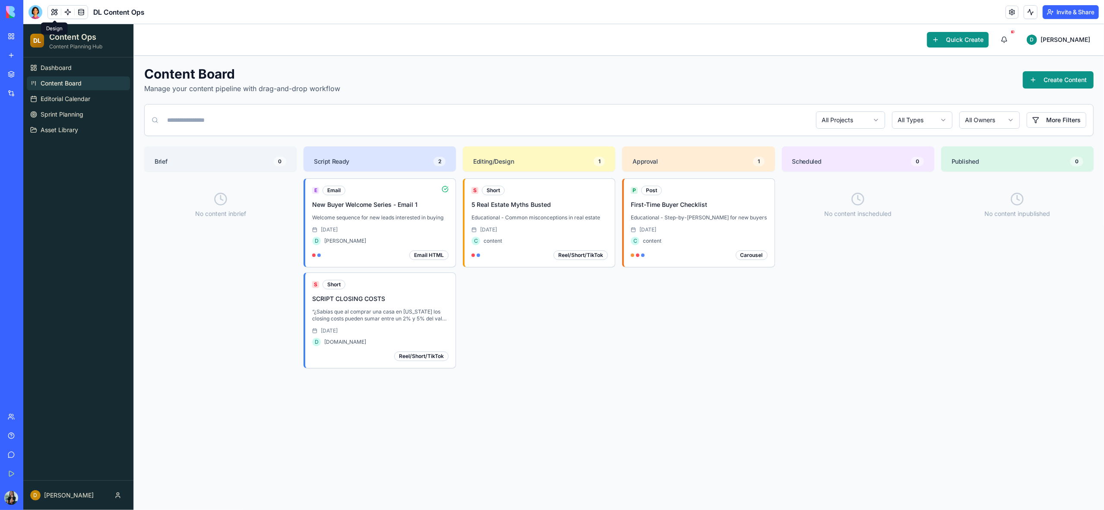
click at [9, 38] on link "My Workspace" at bounding box center [20, 36] width 35 height 17
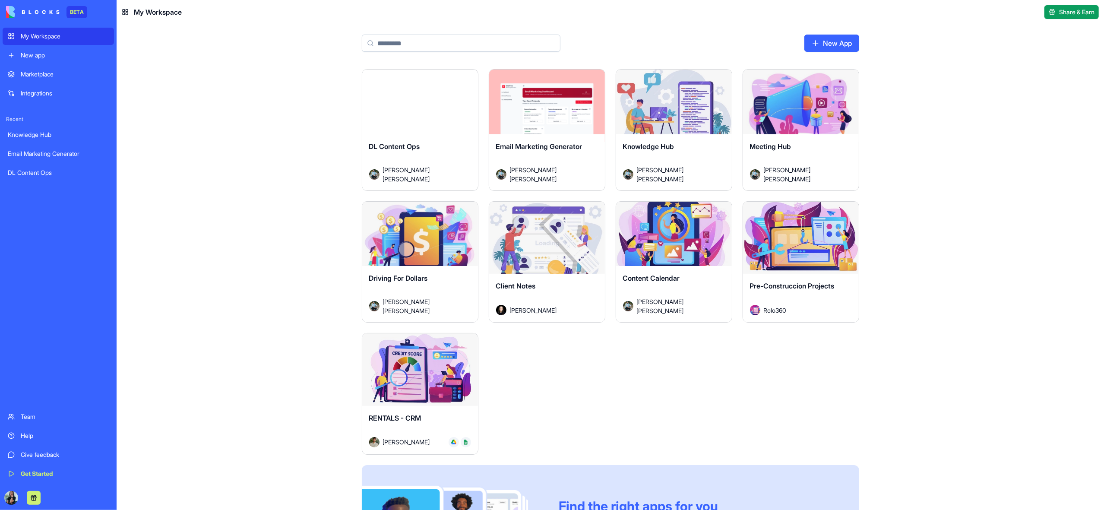
click at [812, 130] on div "Launch" at bounding box center [801, 105] width 116 height 73
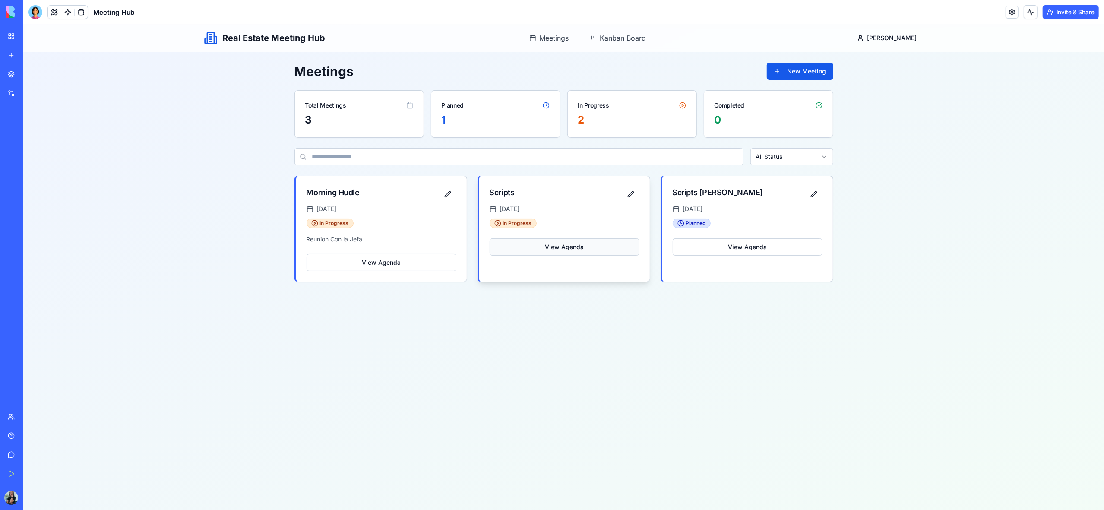
click at [552, 249] on button "View Agenda" at bounding box center [564, 246] width 150 height 17
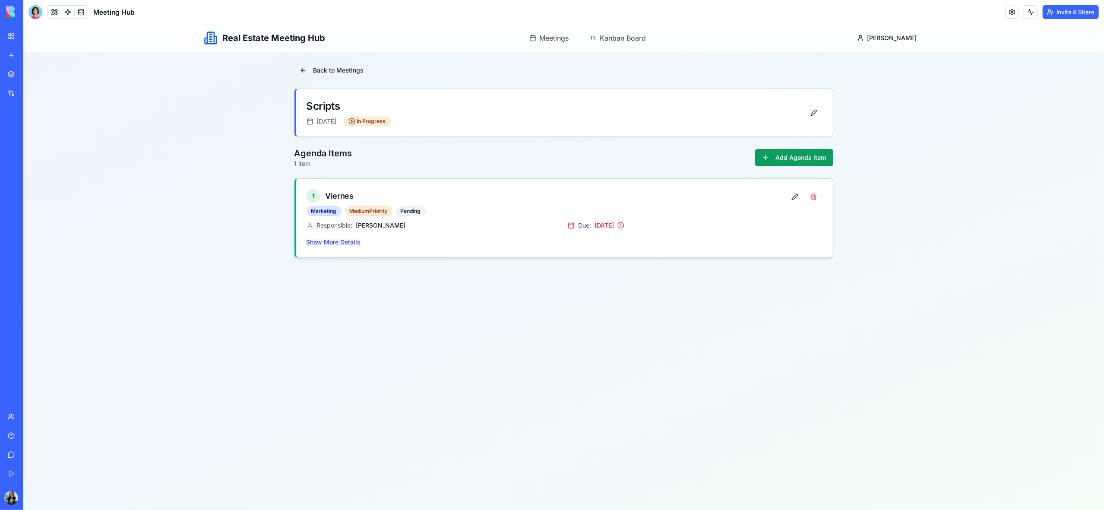
click at [349, 242] on button "Show More Details" at bounding box center [333, 242] width 54 height 9
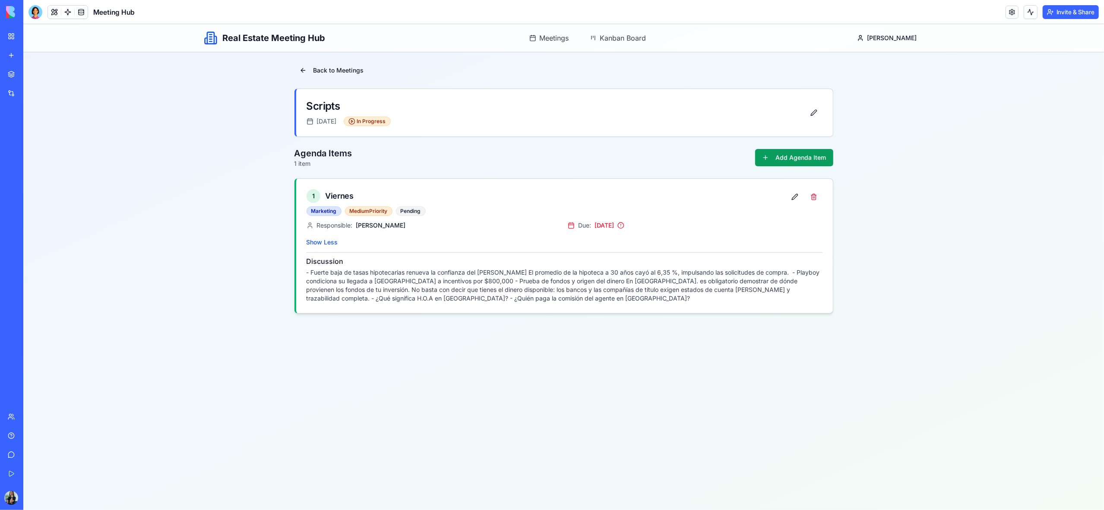
click at [771, 277] on p "- Fuerte baja de tasas hipotecarias renueva la confianza del mercado El promedi…" at bounding box center [564, 285] width 516 height 35
click at [792, 200] on button at bounding box center [794, 197] width 17 height 16
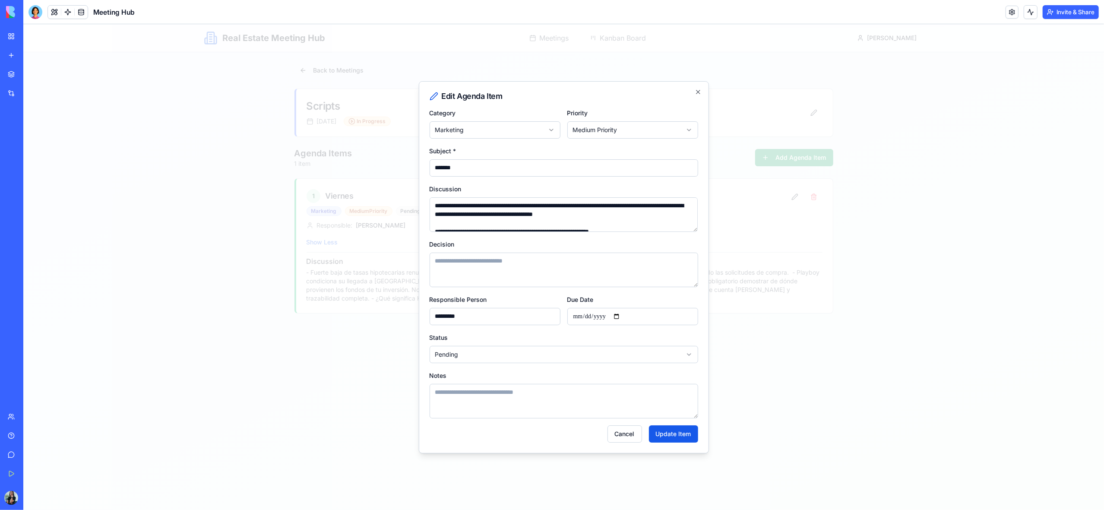
drag, startPoint x: 651, startPoint y: 215, endPoint x: 431, endPoint y: 205, distance: 220.3
click at [430, 205] on textarea "**********" at bounding box center [563, 214] width 268 height 35
click at [698, 93] on icon "button" at bounding box center [697, 91] width 3 height 3
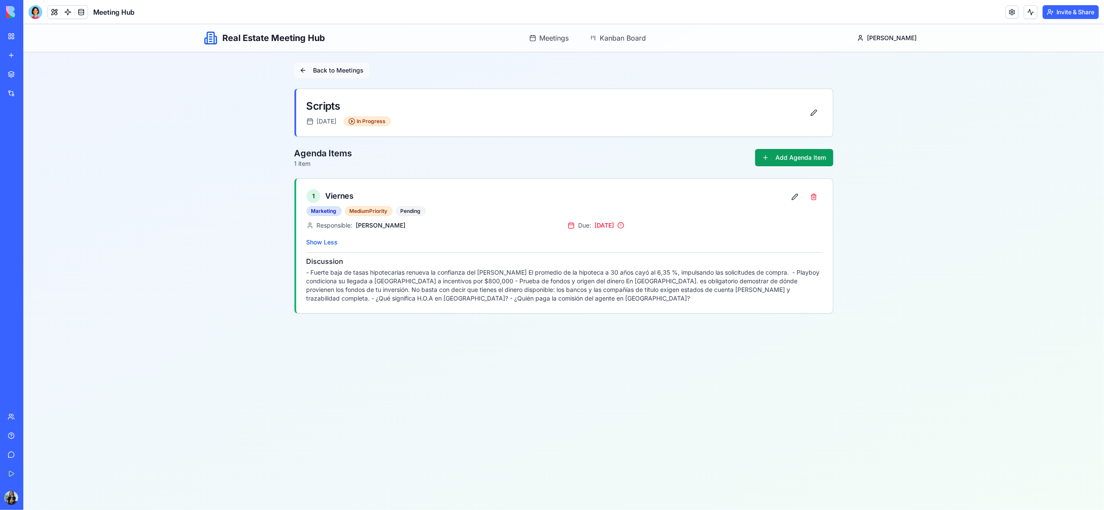
click at [304, 71] on button "Back to Meetings" at bounding box center [331, 71] width 75 height 16
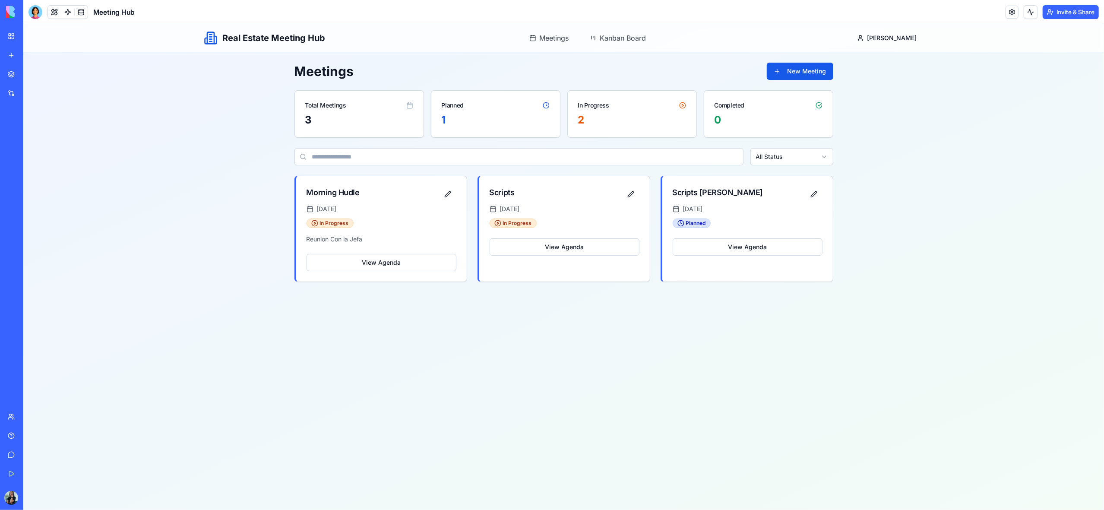
click at [7, 37] on link "My Workspace" at bounding box center [20, 36] width 35 height 17
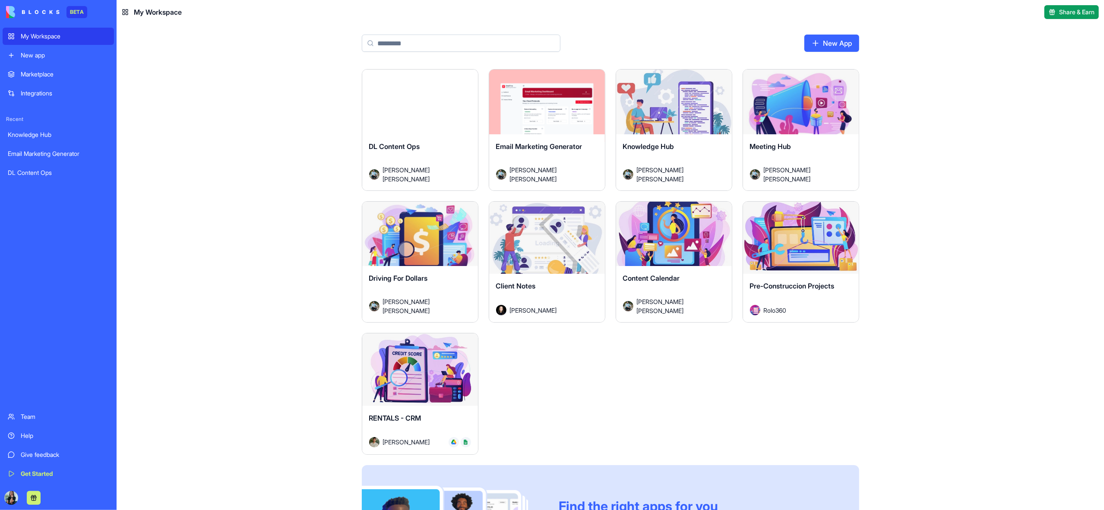
click at [669, 262] on div "Launch" at bounding box center [674, 238] width 116 height 73
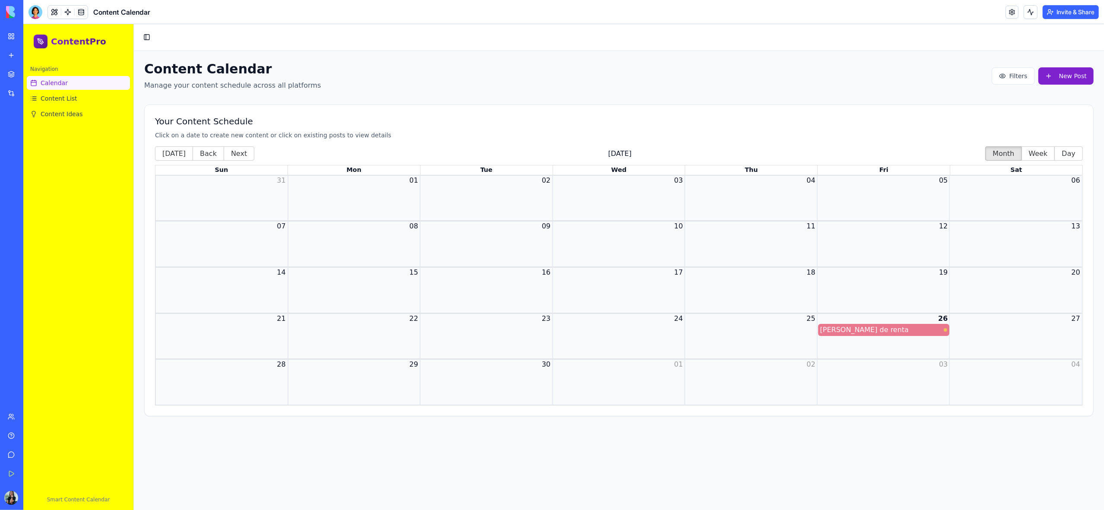
click at [62, 85] on span "Calendar" at bounding box center [54, 83] width 27 height 9
click at [70, 98] on span "Content List" at bounding box center [59, 98] width 37 height 9
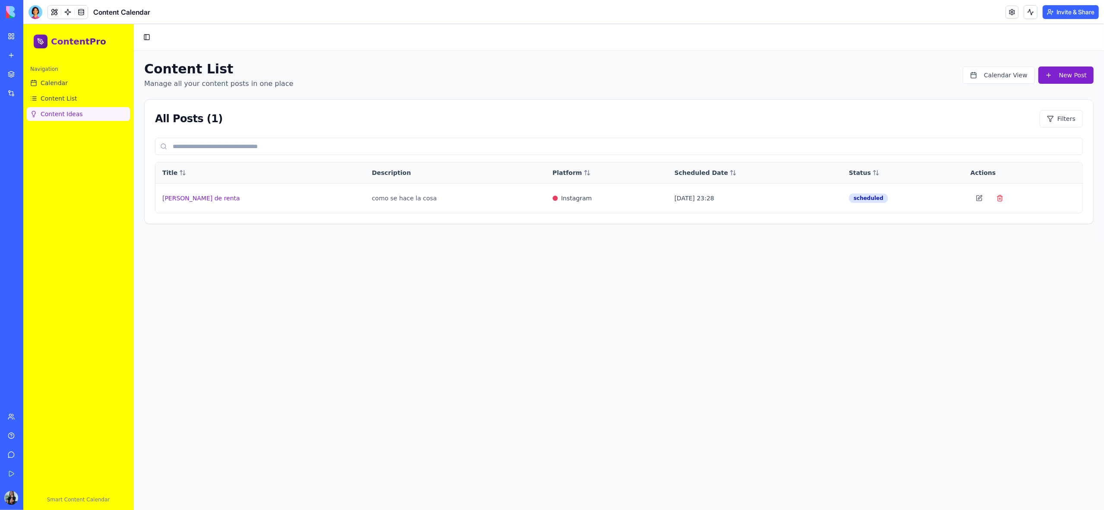
click at [69, 114] on span "Content Ideas" at bounding box center [62, 114] width 42 height 9
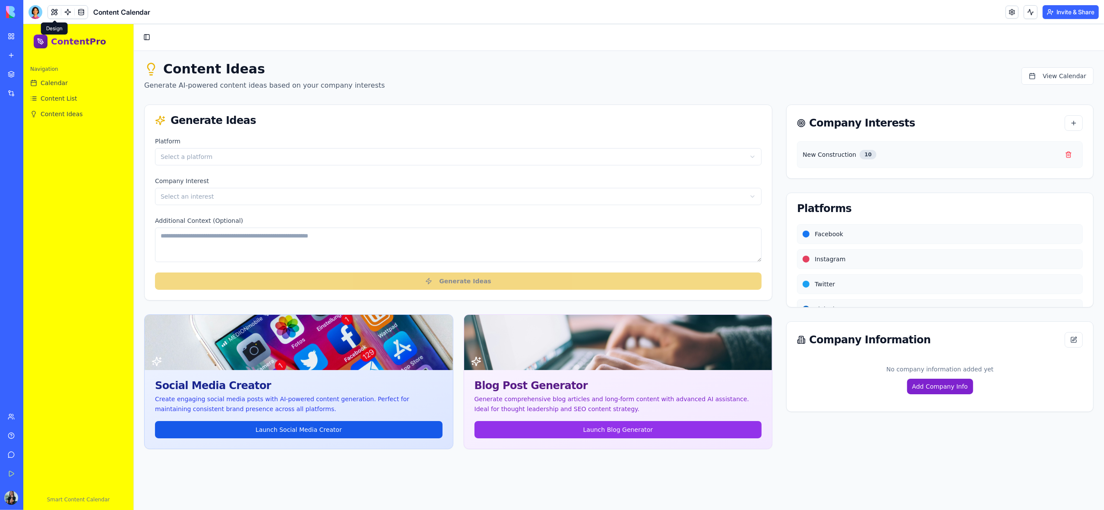
click at [55, 12] on button at bounding box center [54, 12] width 13 height 13
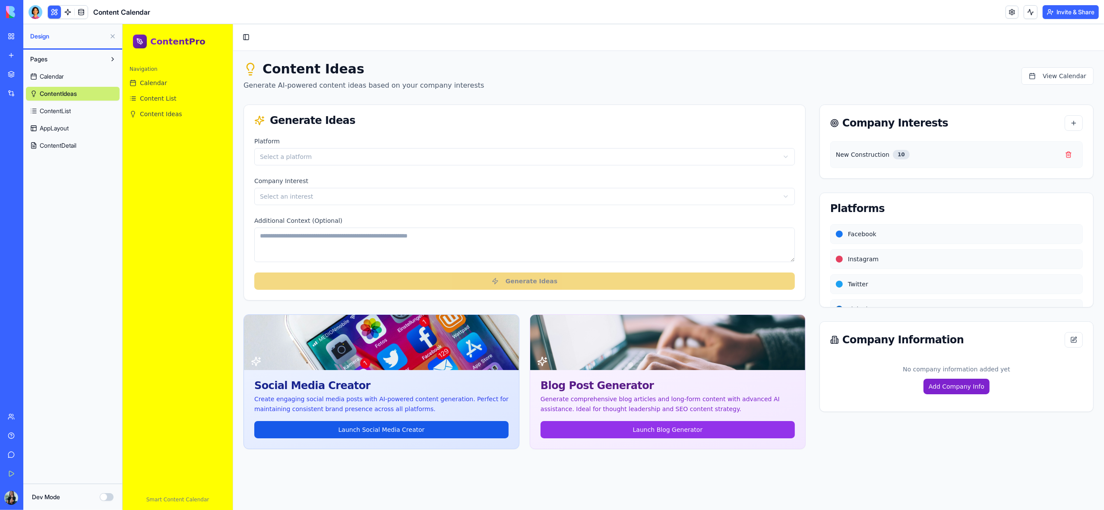
click at [56, 78] on span "Calendar" at bounding box center [52, 76] width 24 height 9
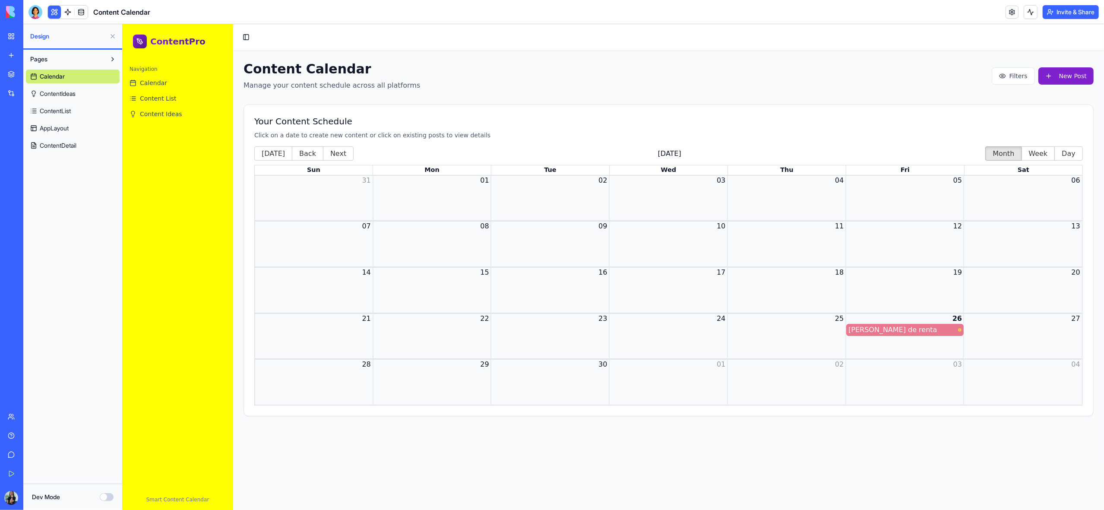
click at [68, 114] on span "ContentList" at bounding box center [55, 111] width 31 height 9
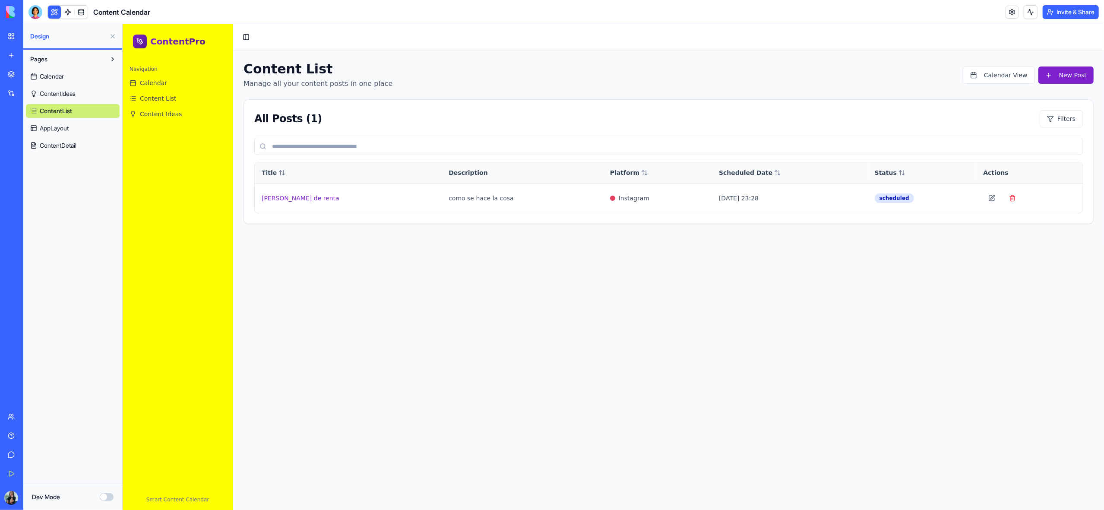
click at [68, 129] on span "AppLayout" at bounding box center [54, 128] width 29 height 9
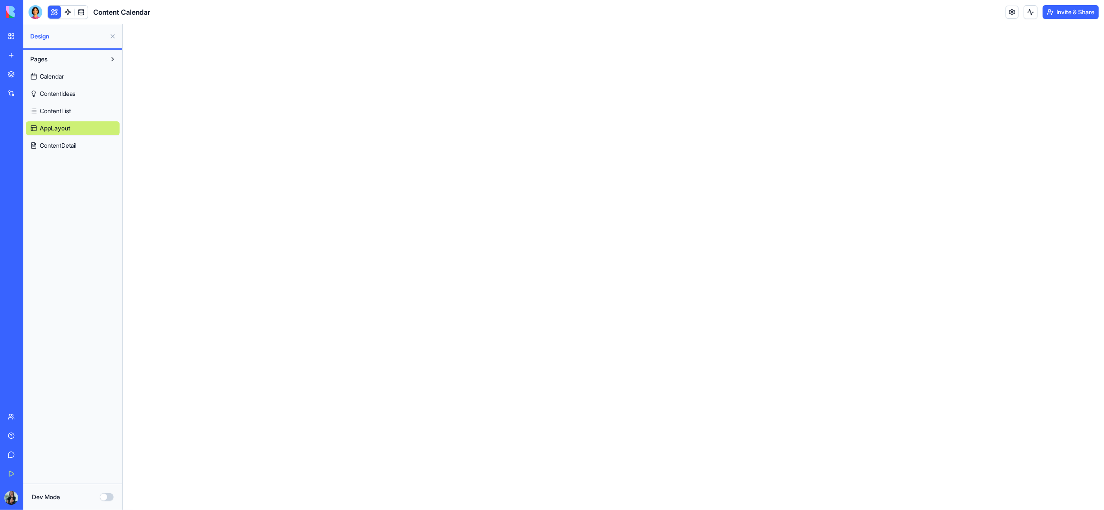
click at [59, 147] on span "ContentDetail" at bounding box center [58, 145] width 37 height 9
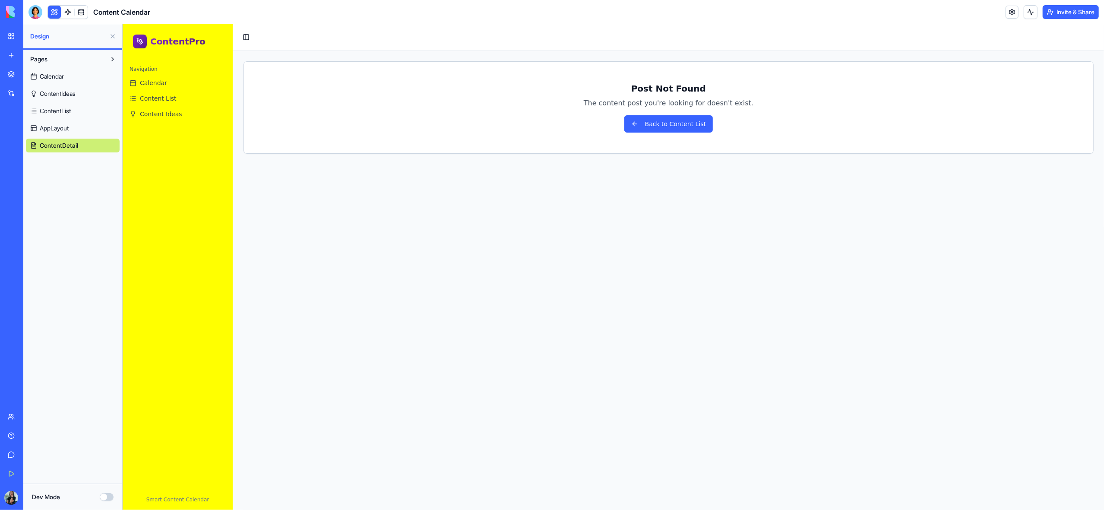
click at [15, 37] on link "My Workspace" at bounding box center [20, 36] width 35 height 17
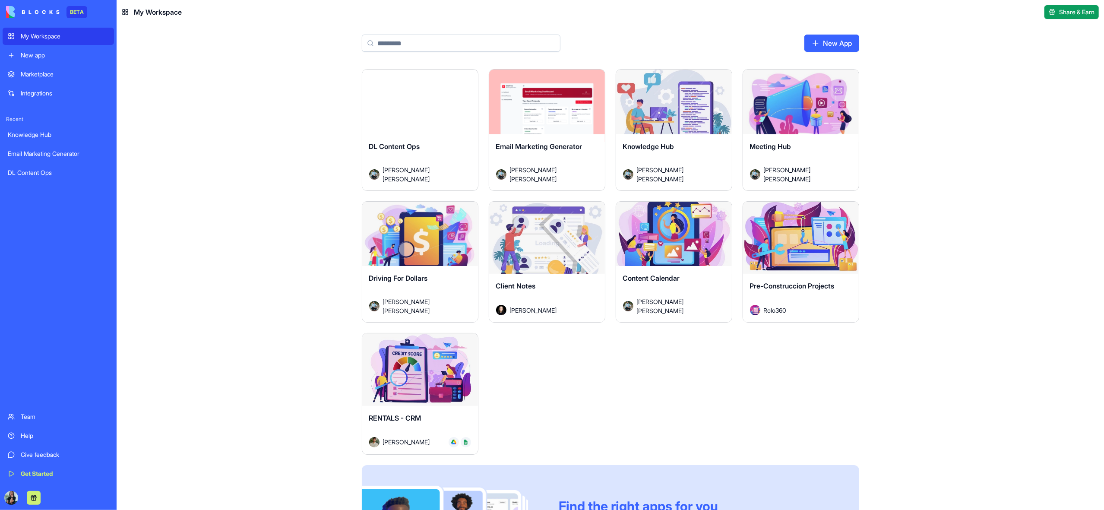
click at [690, 277] on div "Content Calendar Jose Luis Rodriguez Angulo" at bounding box center [674, 294] width 116 height 56
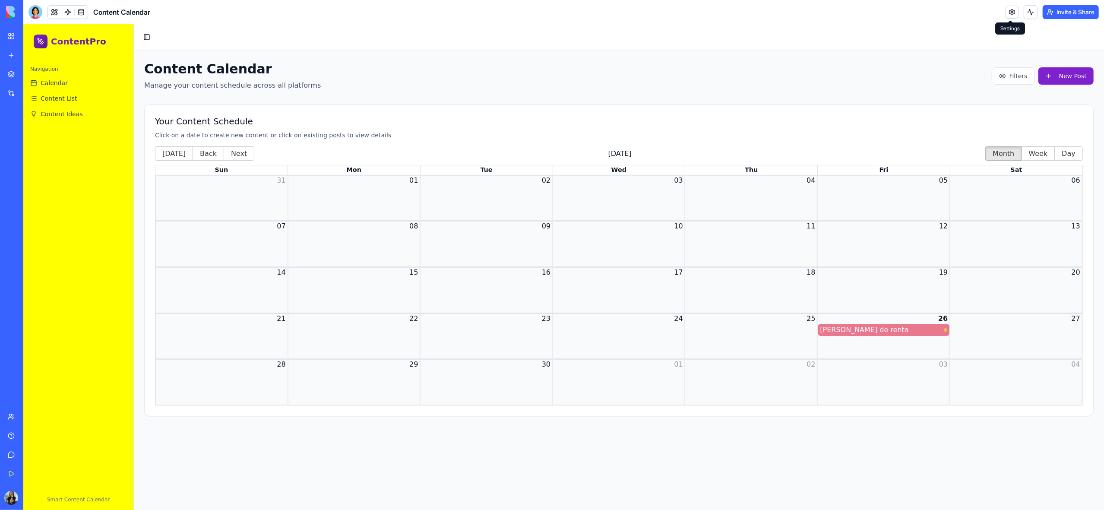
click at [1013, 15] on link at bounding box center [1011, 12] width 13 height 13
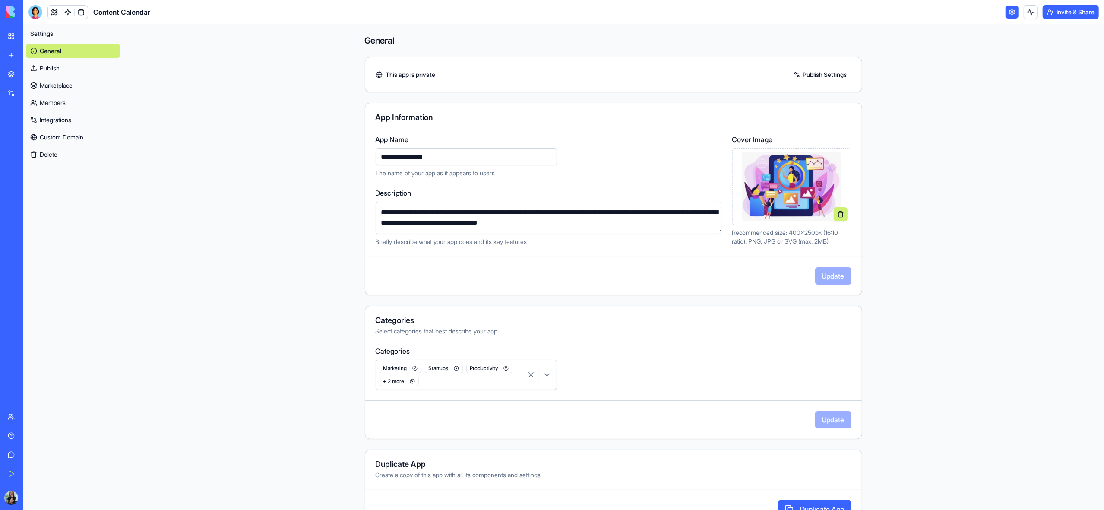
scroll to position [30, 0]
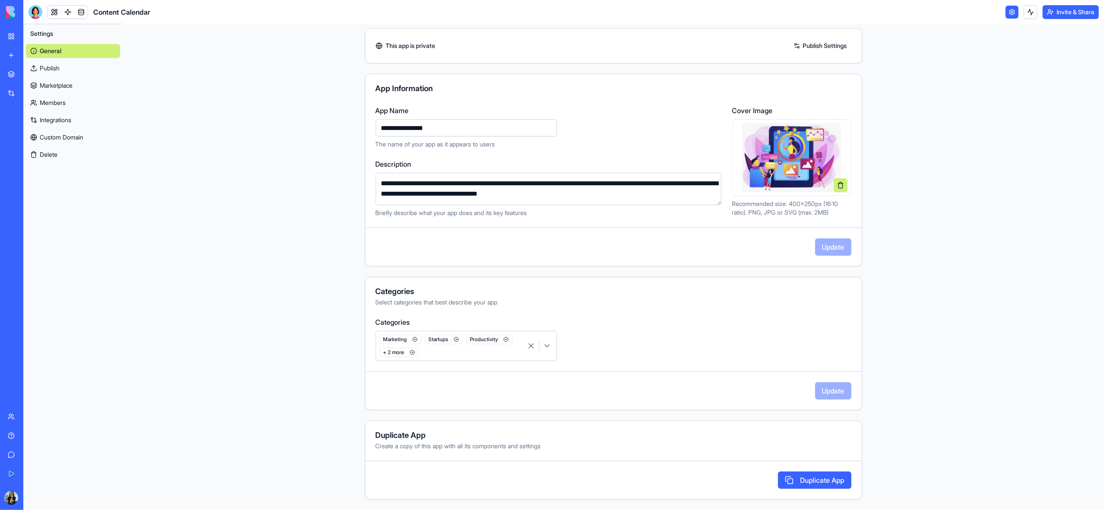
click at [53, 153] on button "Delete" at bounding box center [73, 155] width 94 height 14
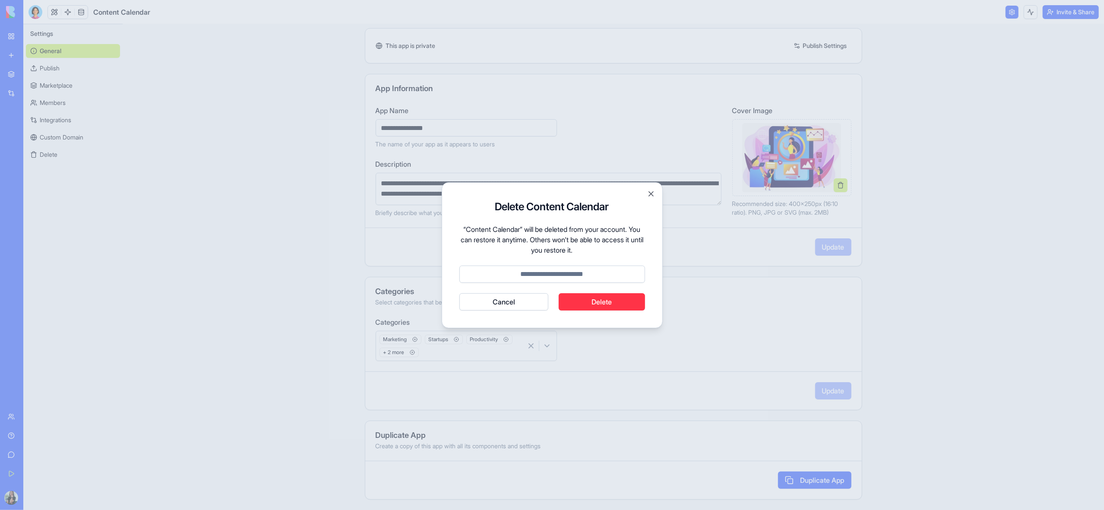
drag, startPoint x: 549, startPoint y: 276, endPoint x: 557, endPoint y: 278, distance: 8.3
click at [549, 276] on input at bounding box center [552, 273] width 186 height 17
type input "******"
click at [612, 303] on button "Delete" at bounding box center [601, 301] width 86 height 17
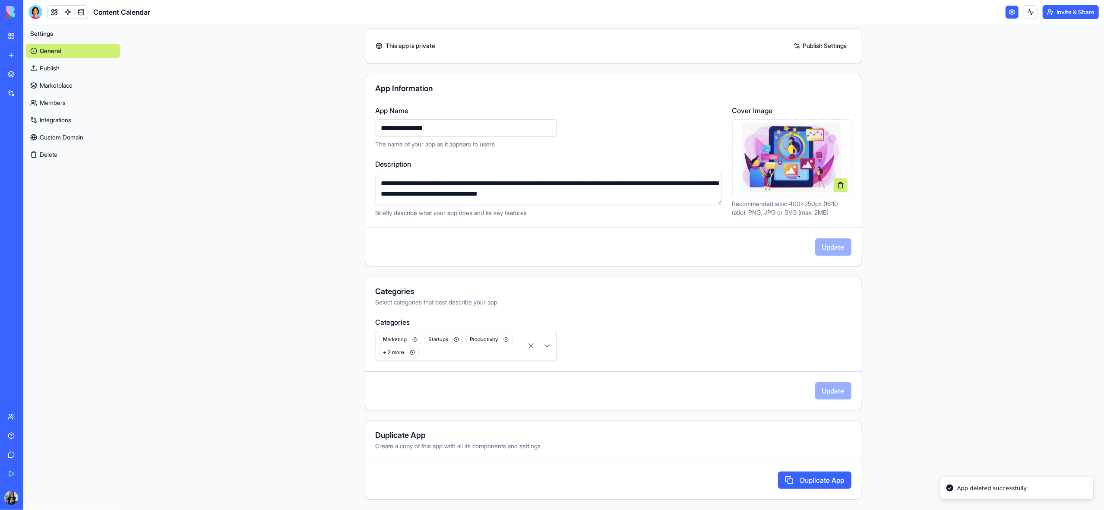
click at [7, 35] on link "My Workspace" at bounding box center [20, 36] width 35 height 17
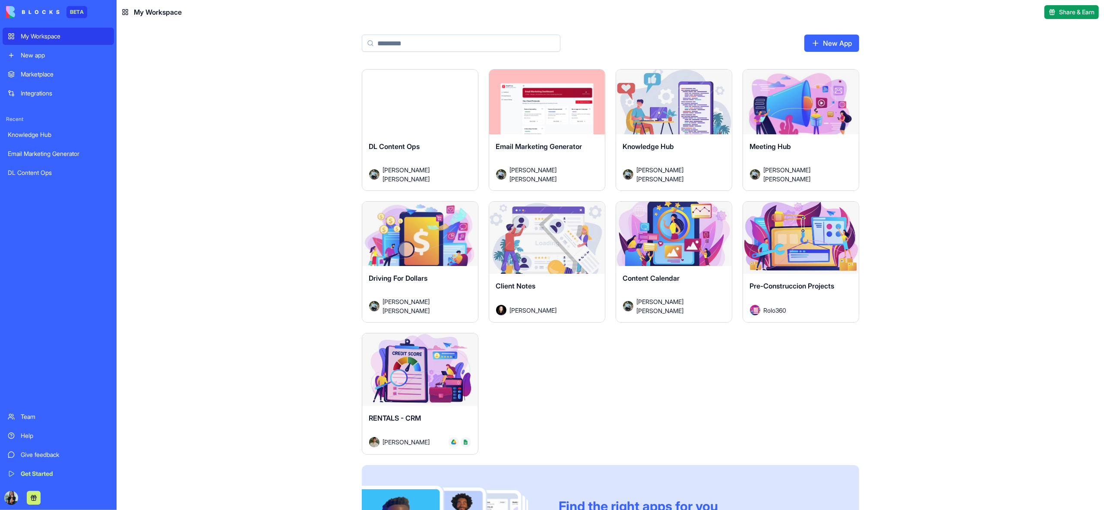
click at [428, 136] on div "Launch" at bounding box center [420, 105] width 116 height 73
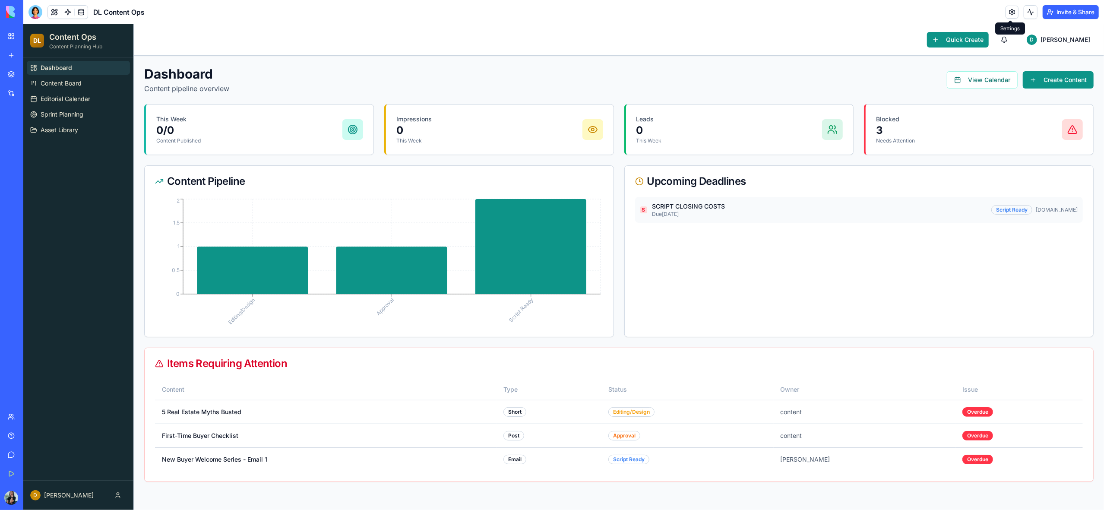
click at [1012, 14] on link at bounding box center [1011, 12] width 13 height 13
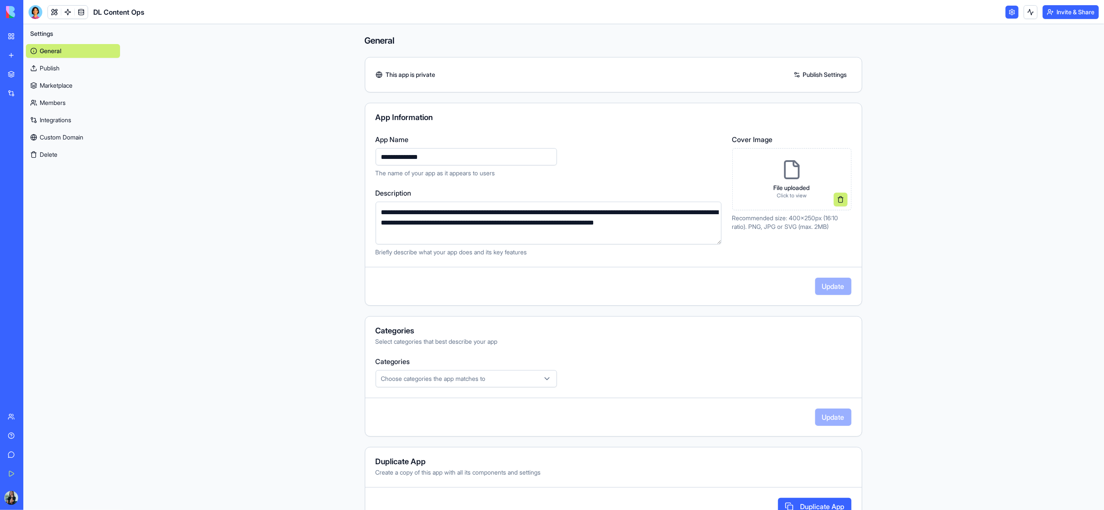
drag, startPoint x: 449, startPoint y: 158, endPoint x: 382, endPoint y: 159, distance: 66.9
click at [382, 159] on input "**********" at bounding box center [465, 156] width 181 height 17
click at [474, 165] on input "**********" at bounding box center [465, 156] width 181 height 17
click at [391, 156] on input "**********" at bounding box center [465, 156] width 181 height 17
type input "**********"
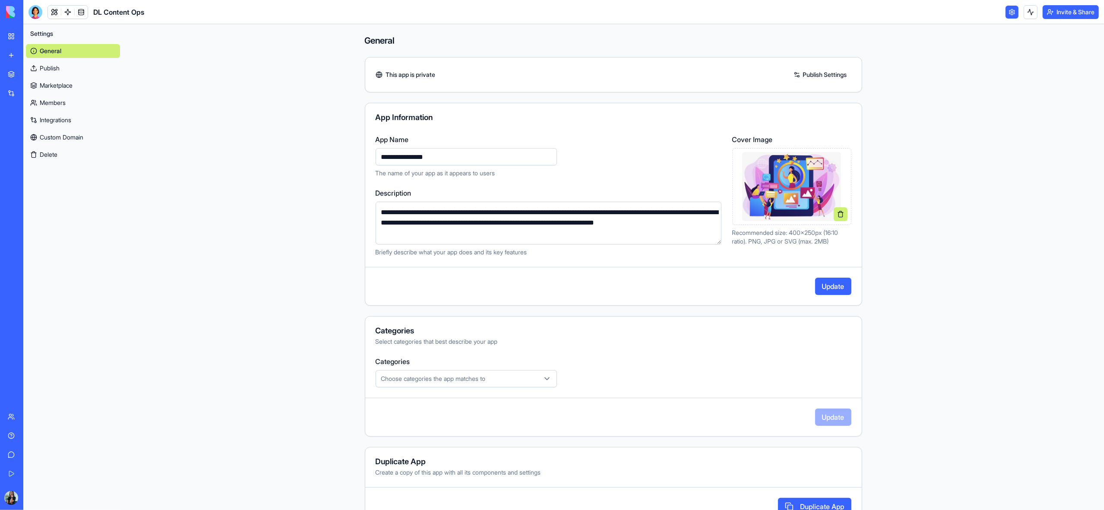
click at [830, 284] on button "Update" at bounding box center [833, 286] width 36 height 17
click at [13, 38] on link "My Workspace" at bounding box center [20, 36] width 35 height 17
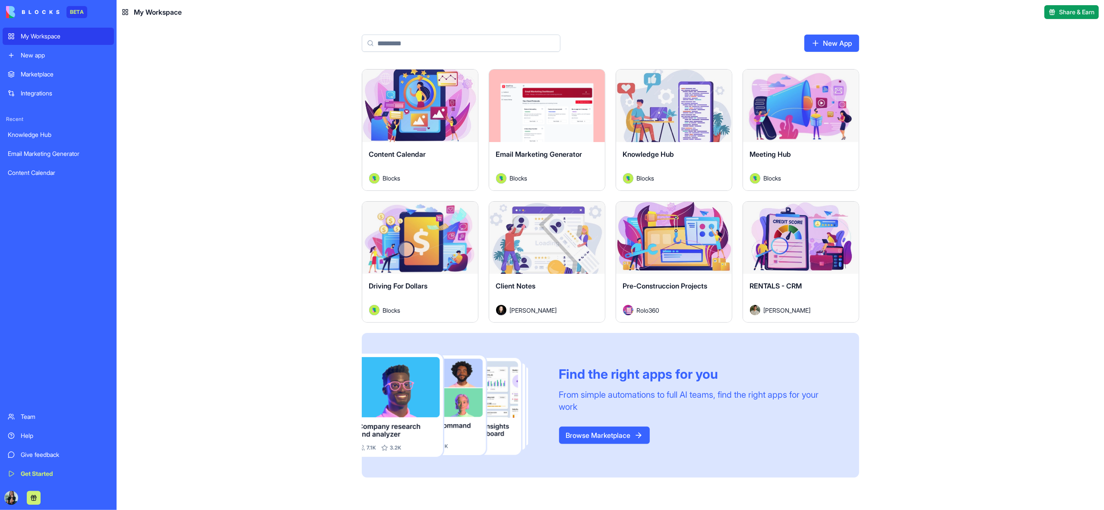
click at [556, 138] on div "Launch" at bounding box center [547, 105] width 116 height 73
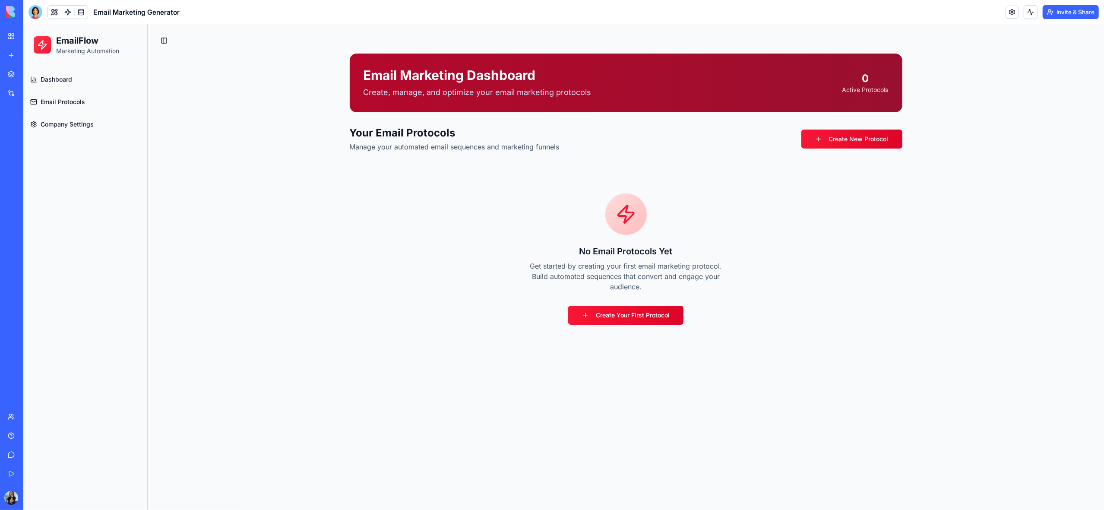
click at [59, 105] on span "Email Protocols" at bounding box center [63, 102] width 44 height 9
click at [18, 36] on link "My Workspace" at bounding box center [20, 36] width 35 height 17
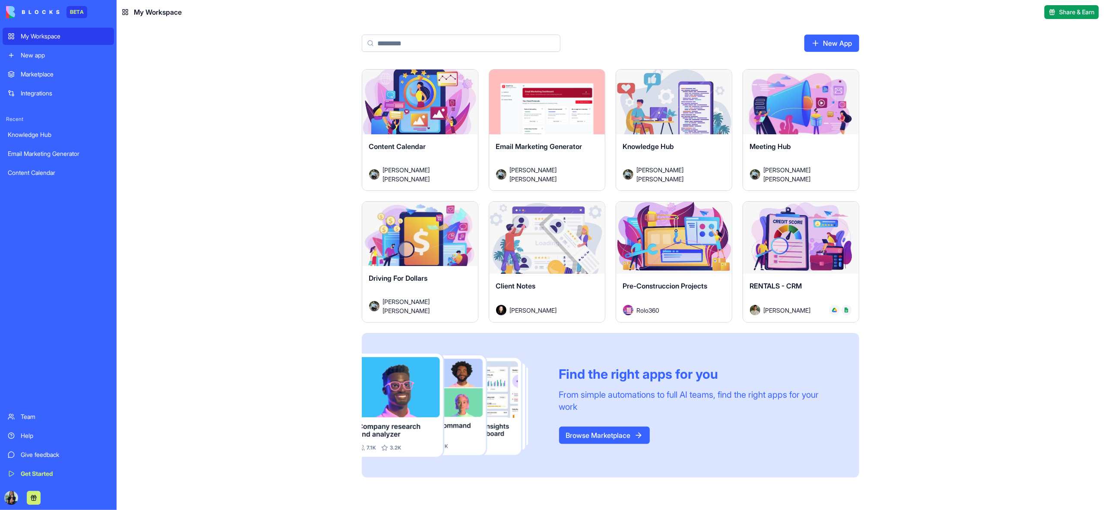
click at [549, 146] on div "Email Marketing Generator Jose Luis Rodriguez Angulo" at bounding box center [547, 162] width 116 height 56
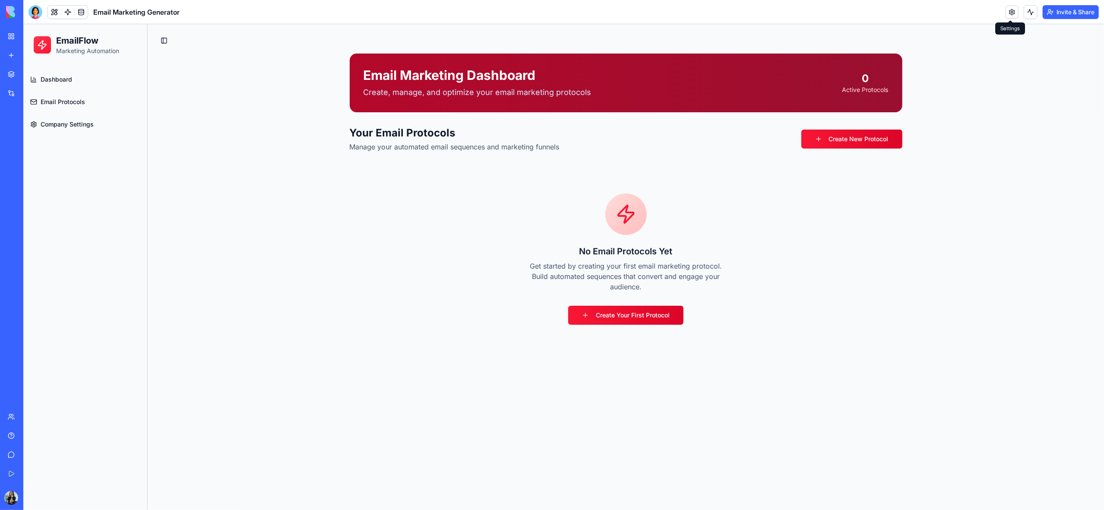
click at [1010, 14] on link at bounding box center [1011, 12] width 13 height 13
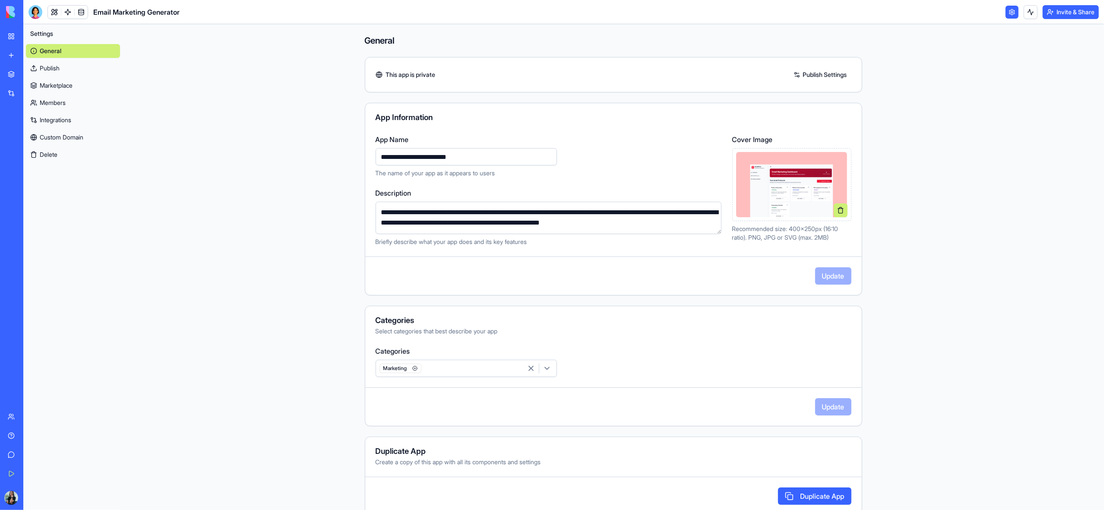
click at [54, 158] on button "Delete" at bounding box center [73, 155] width 94 height 14
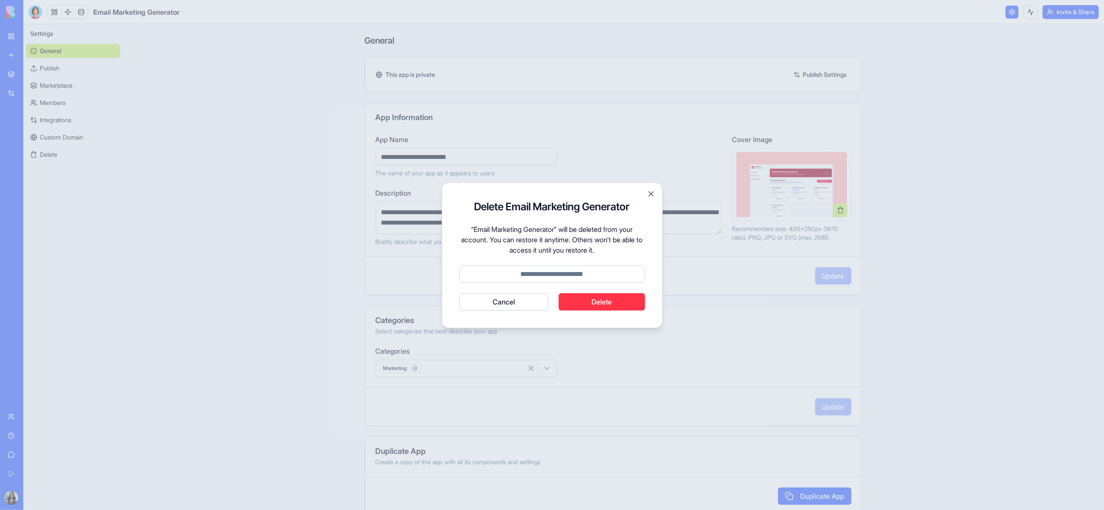
click at [543, 270] on input at bounding box center [552, 273] width 186 height 17
type input "******"
click at [591, 303] on button "Delete" at bounding box center [601, 301] width 86 height 17
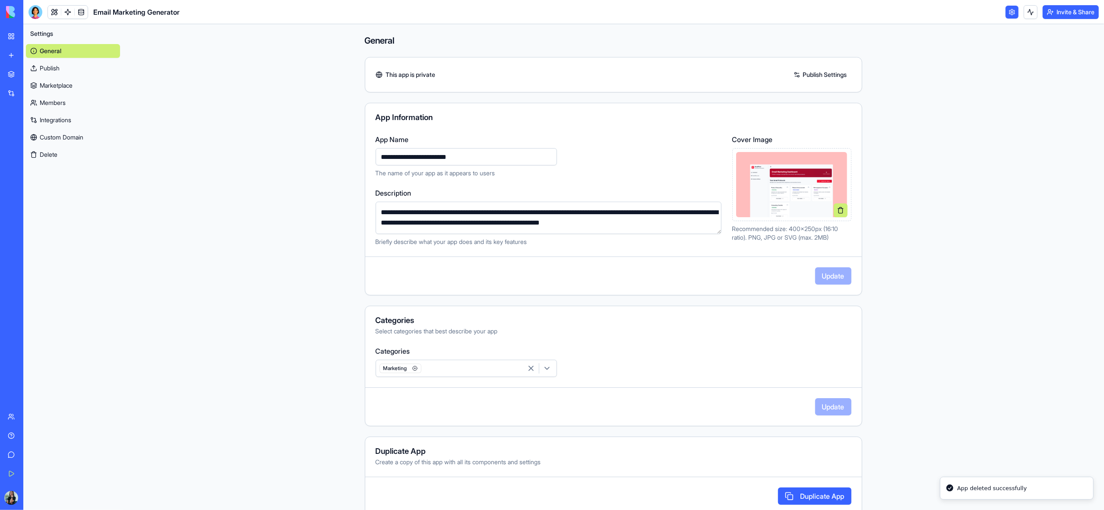
click at [13, 38] on link "My Workspace" at bounding box center [20, 36] width 35 height 17
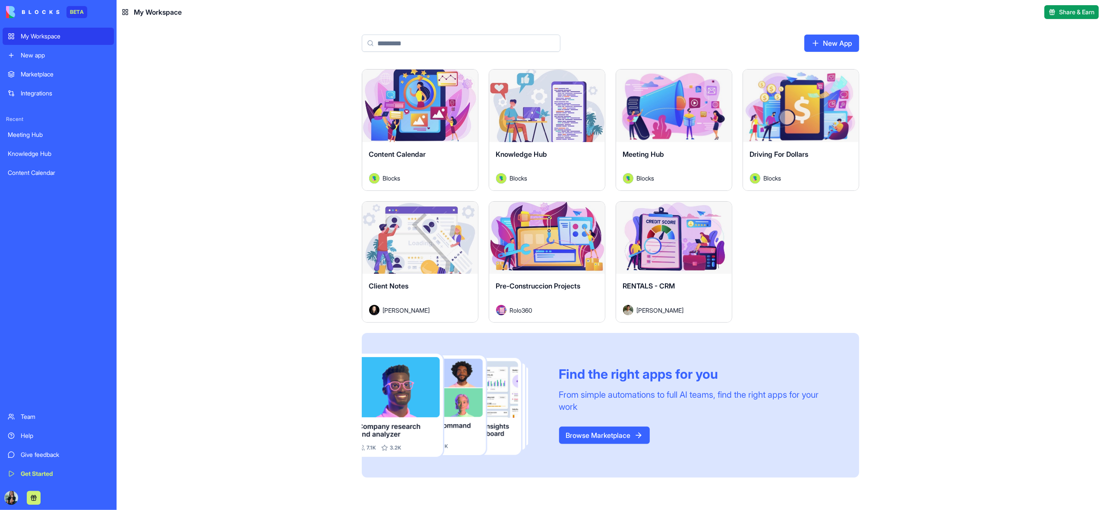
drag, startPoint x: 691, startPoint y: 166, endPoint x: 858, endPoint y: 14, distance: 225.5
click at [417, 137] on div "Launch" at bounding box center [420, 105] width 116 height 73
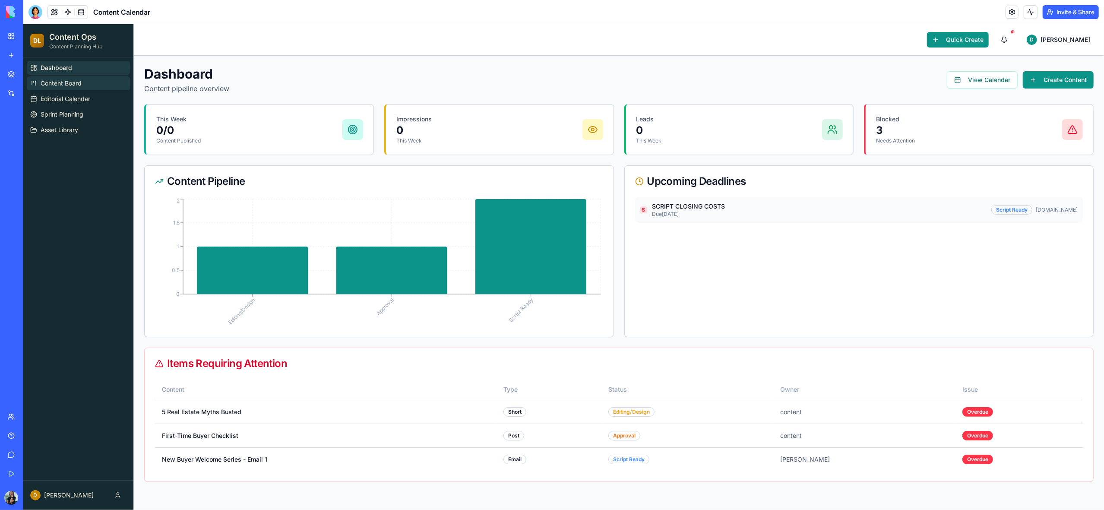
click at [70, 87] on span "Content Board" at bounding box center [61, 83] width 41 height 9
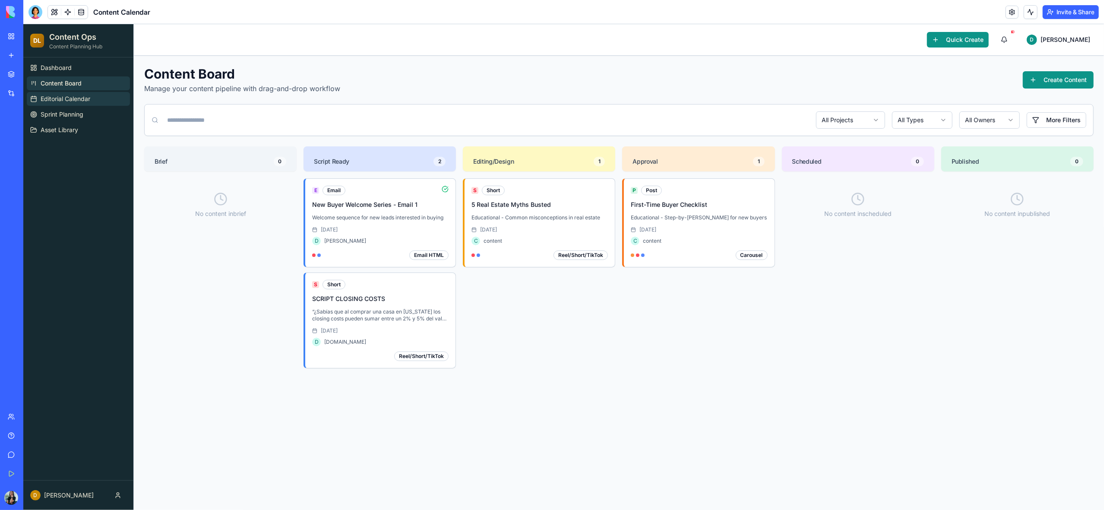
click at [69, 100] on span "Editorial Calendar" at bounding box center [66, 99] width 50 height 9
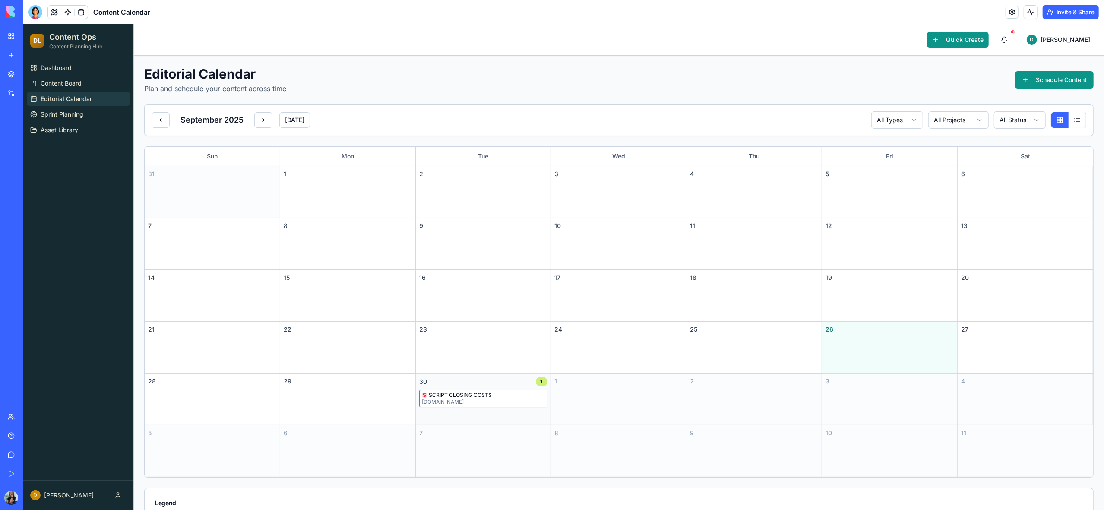
click at [438, 401] on div "[DOMAIN_NAME]" at bounding box center [484, 401] width 124 height 7
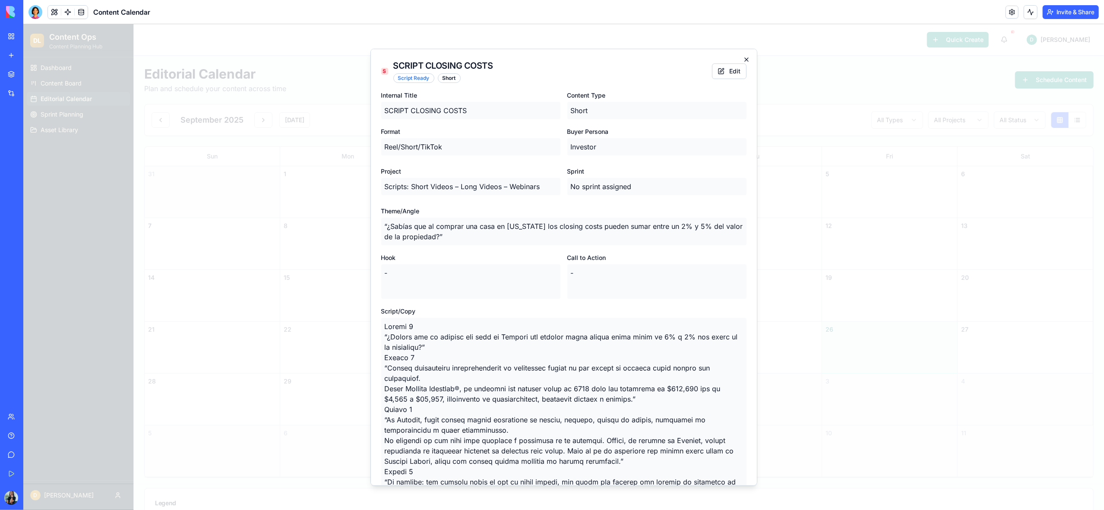
click at [743, 59] on icon "button" at bounding box center [746, 59] width 7 height 7
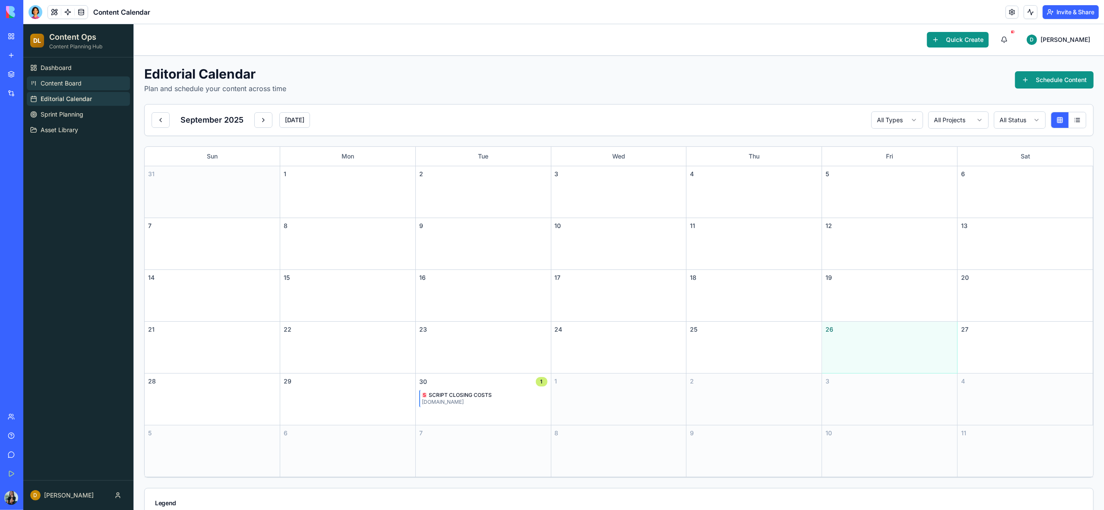
click at [56, 87] on span "Content Board" at bounding box center [61, 83] width 41 height 9
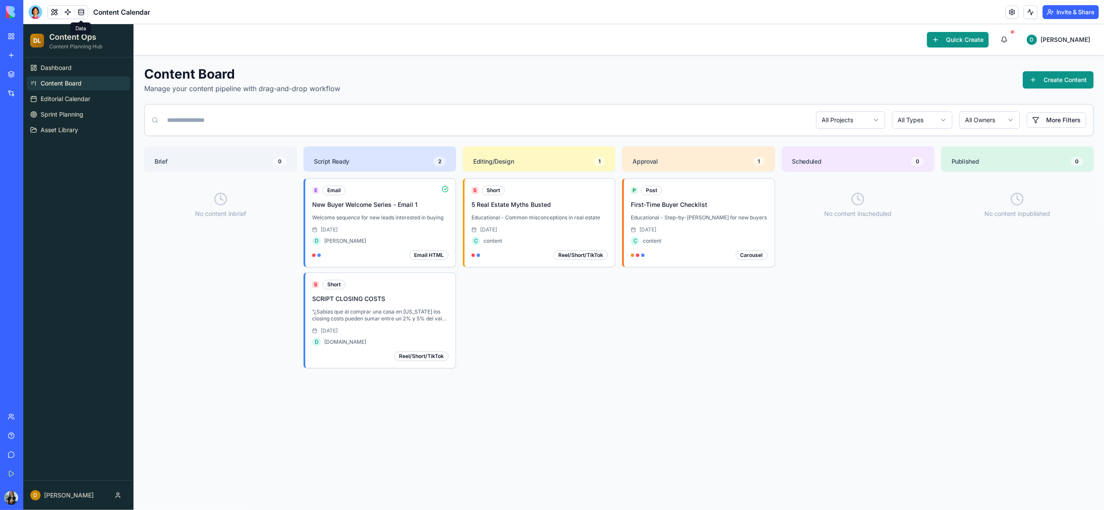
click at [83, 12] on link at bounding box center [81, 12] width 13 height 13
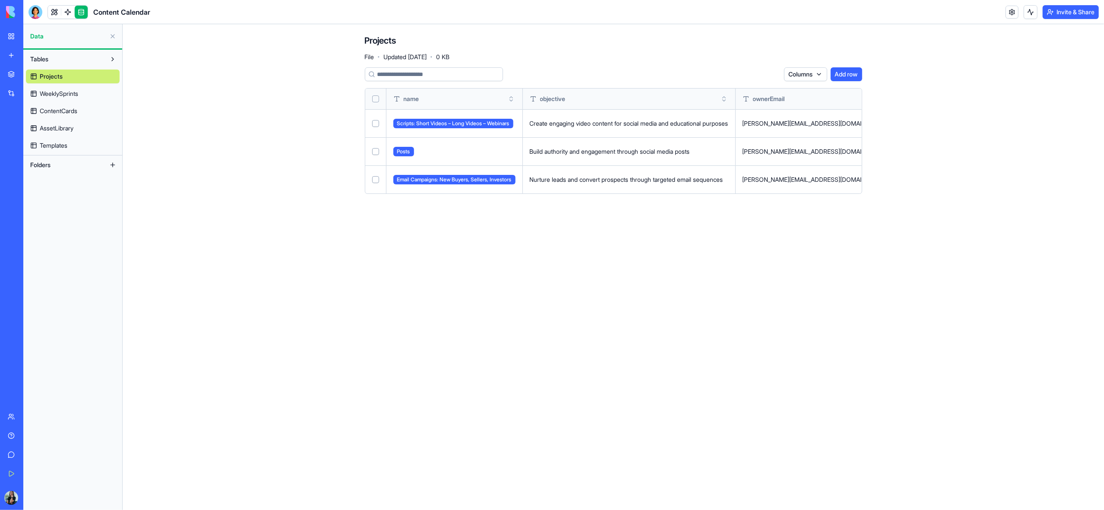
click at [374, 99] on button "Select all" at bounding box center [375, 98] width 7 height 7
click at [770, 74] on html "BETA My Workspace New app Marketplace Integrations Recent Meeting Hub Knowledge…" at bounding box center [552, 255] width 1104 height 510
click at [754, 92] on div "Delete" at bounding box center [749, 92] width 51 height 14
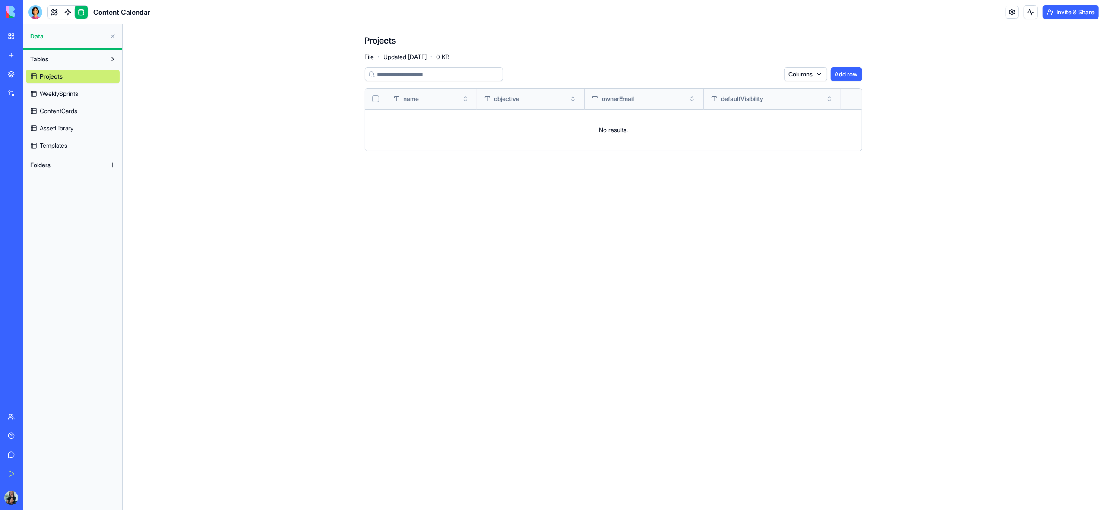
click at [71, 95] on span "WeeklySprints" at bounding box center [59, 93] width 38 height 9
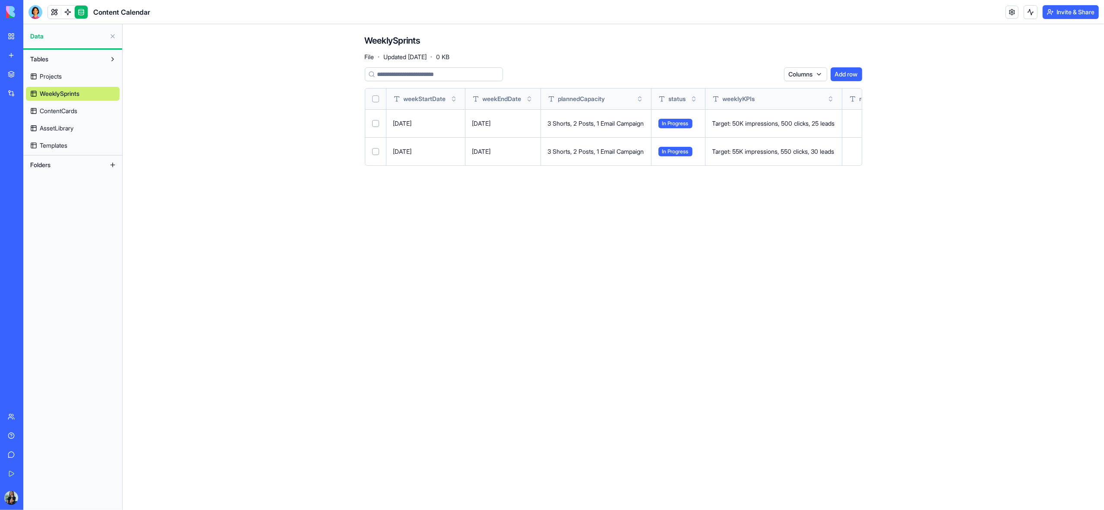
click at [375, 101] on button "Select all" at bounding box center [375, 98] width 7 height 7
click at [768, 73] on html "BETA My Workspace New app Marketplace Integrations Recent Meeting Hub Knowledge…" at bounding box center [552, 255] width 1104 height 510
click at [751, 94] on div "Delete" at bounding box center [749, 92] width 51 height 14
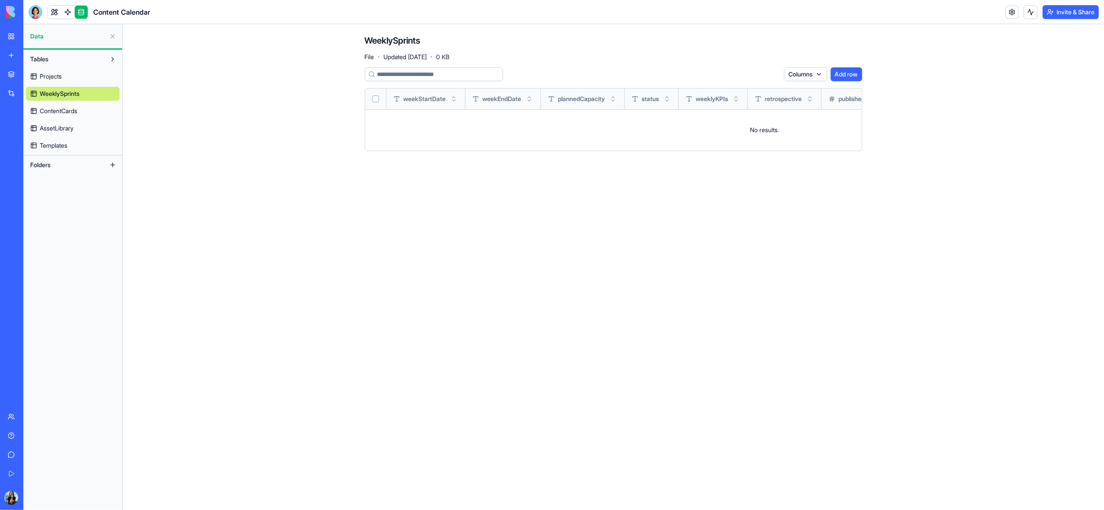
click at [62, 114] on span "ContentCards" at bounding box center [59, 111] width 38 height 9
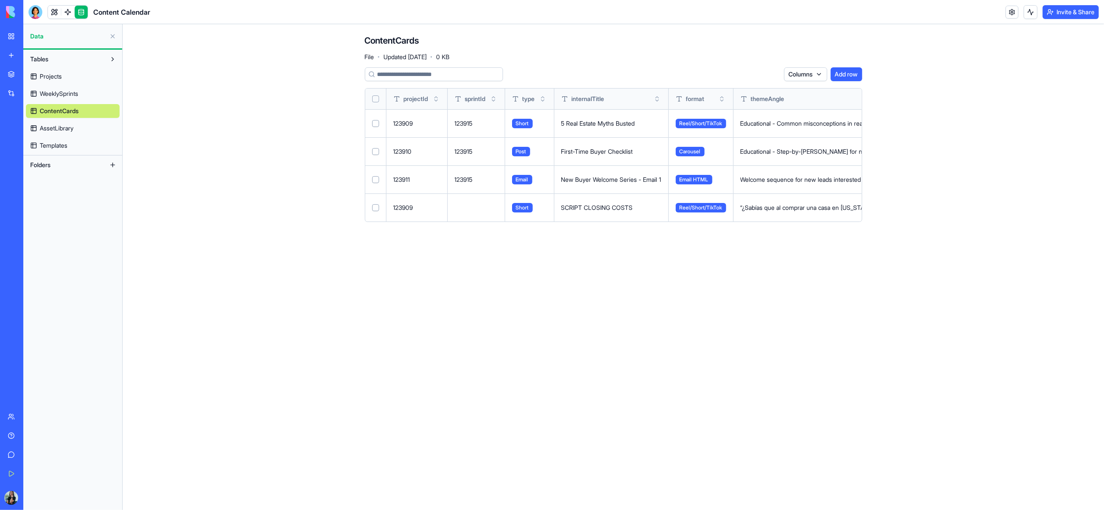
click at [376, 98] on button "Select all" at bounding box center [375, 98] width 7 height 7
click at [767, 76] on html "BETA My Workspace New app Marketplace Integrations Recent Meeting Hub Knowledge…" at bounding box center [552, 255] width 1104 height 510
click at [751, 92] on div "Delete" at bounding box center [749, 92] width 51 height 14
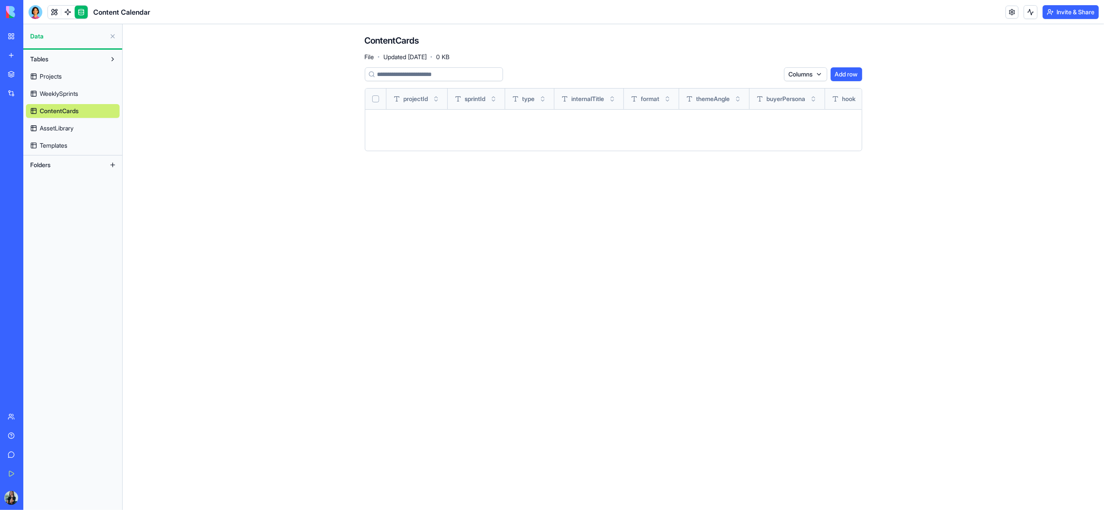
click at [63, 130] on span "AssetLibrary" at bounding box center [57, 128] width 34 height 9
click at [88, 143] on link "Templates" at bounding box center [73, 146] width 94 height 14
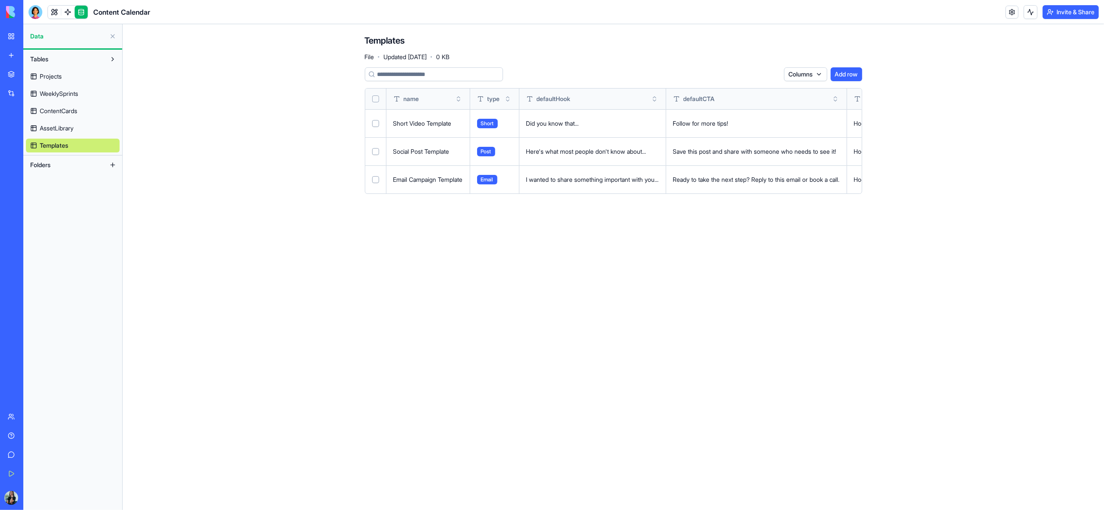
click at [0, 0] on button at bounding box center [0, 0] width 0 height 0
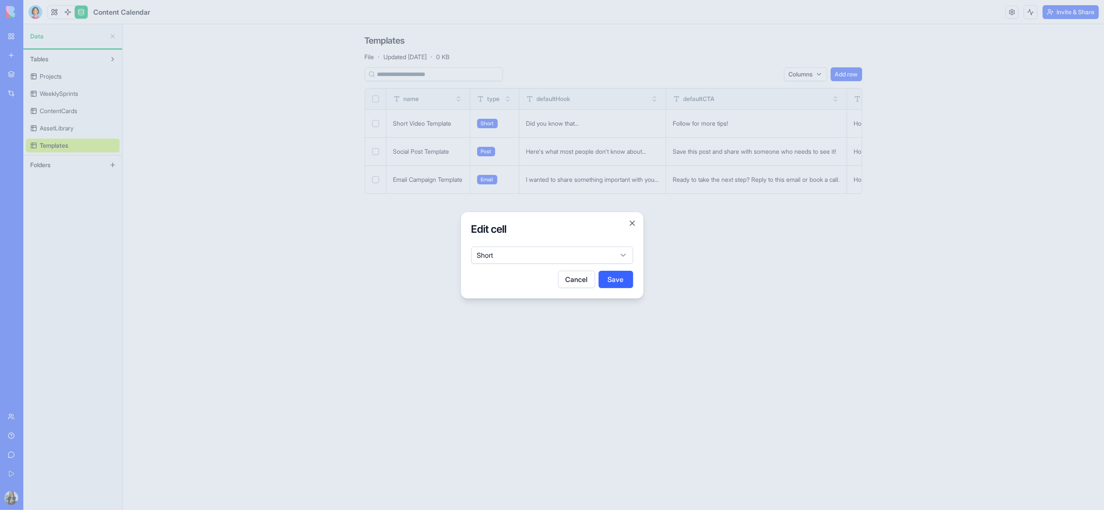
click at [579, 280] on button "Cancel" at bounding box center [576, 279] width 37 height 17
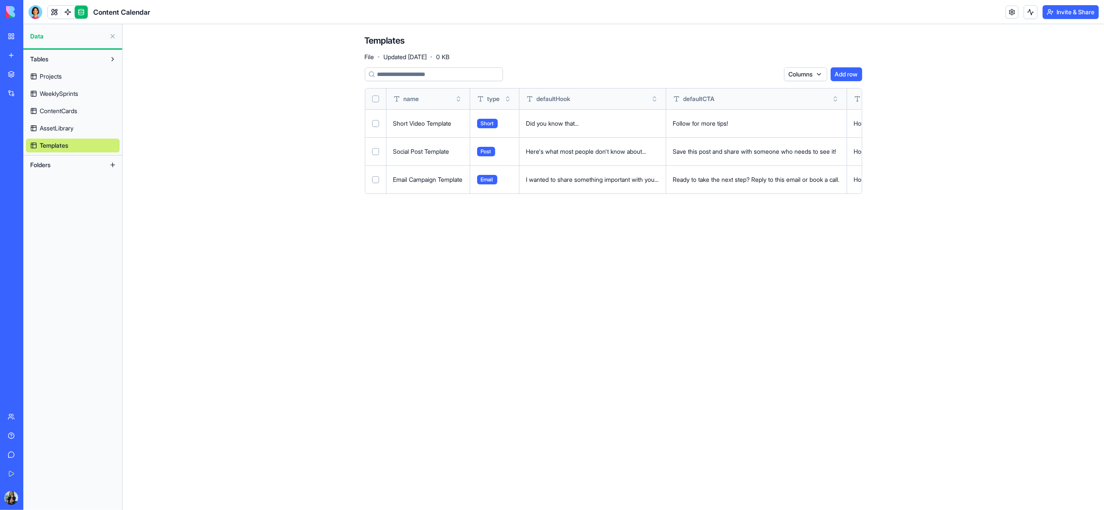
click at [375, 98] on button "Select all" at bounding box center [375, 98] width 7 height 7
click at [769, 73] on html "BETA My Workspace New app Marketplace Integrations Recent Meeting Hub Knowledge…" at bounding box center [552, 255] width 1104 height 510
click at [748, 91] on div "Delete" at bounding box center [749, 92] width 51 height 14
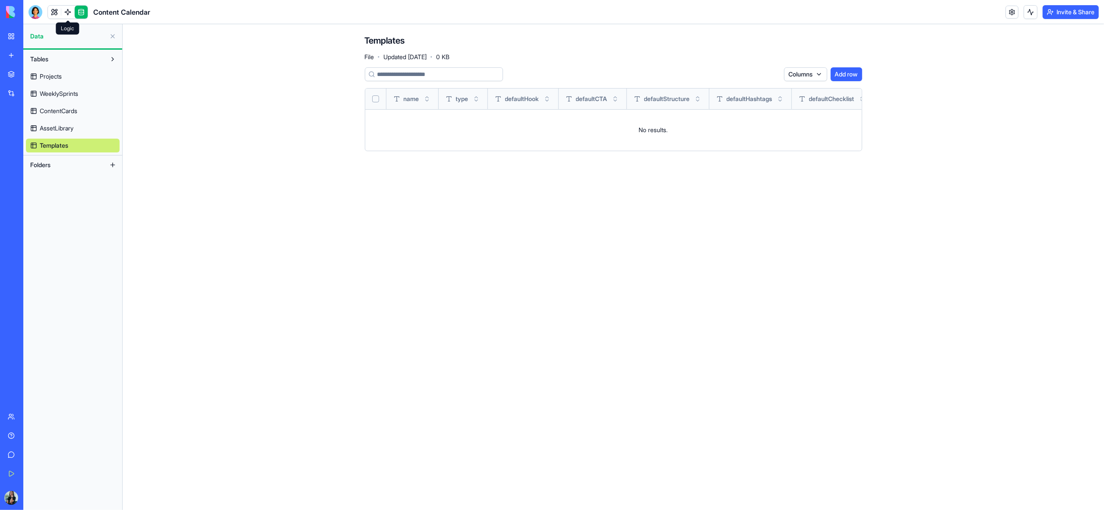
click at [66, 13] on link at bounding box center [67, 12] width 13 height 13
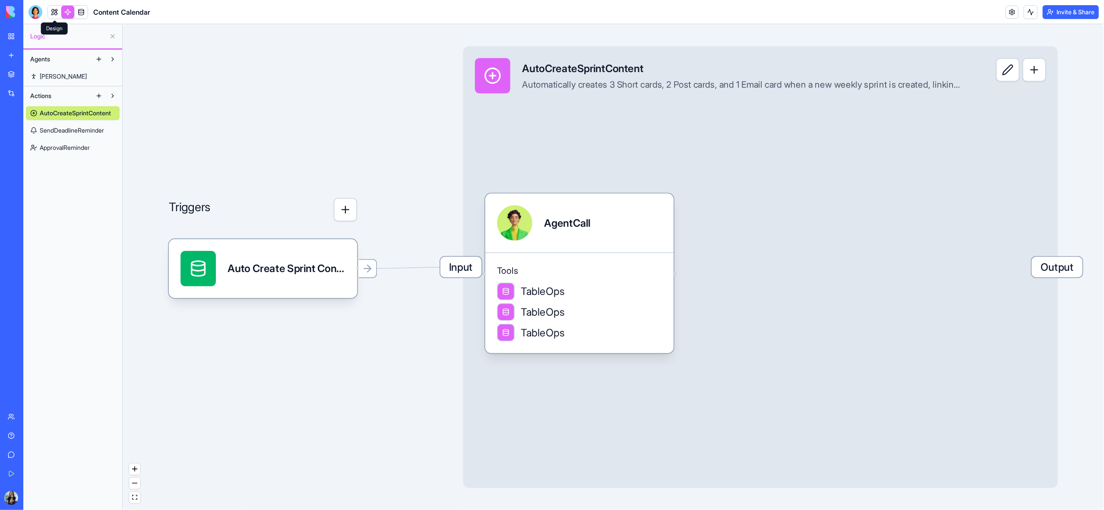
click at [54, 13] on link at bounding box center [54, 12] width 13 height 13
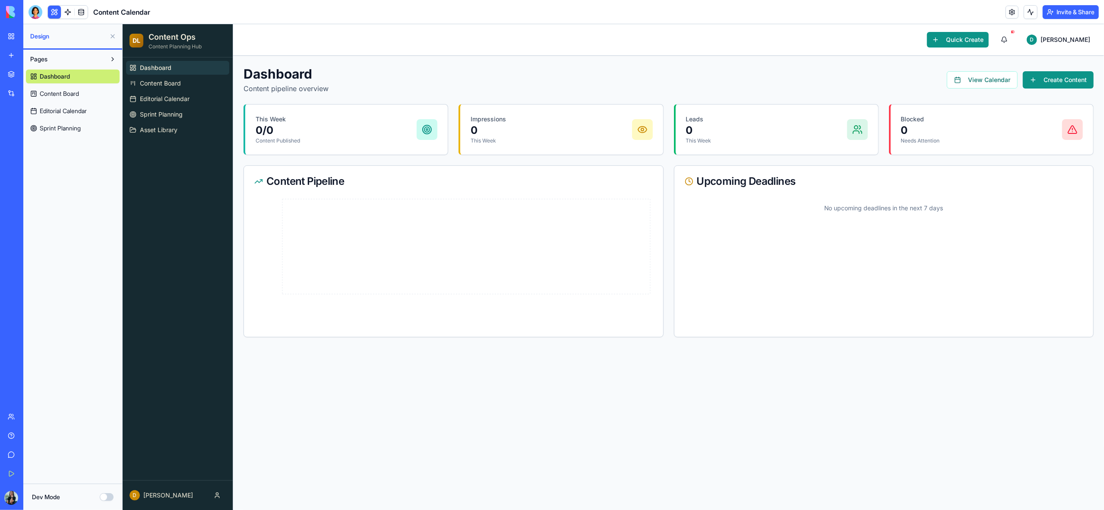
click at [70, 97] on span "Content Board" at bounding box center [59, 93] width 39 height 9
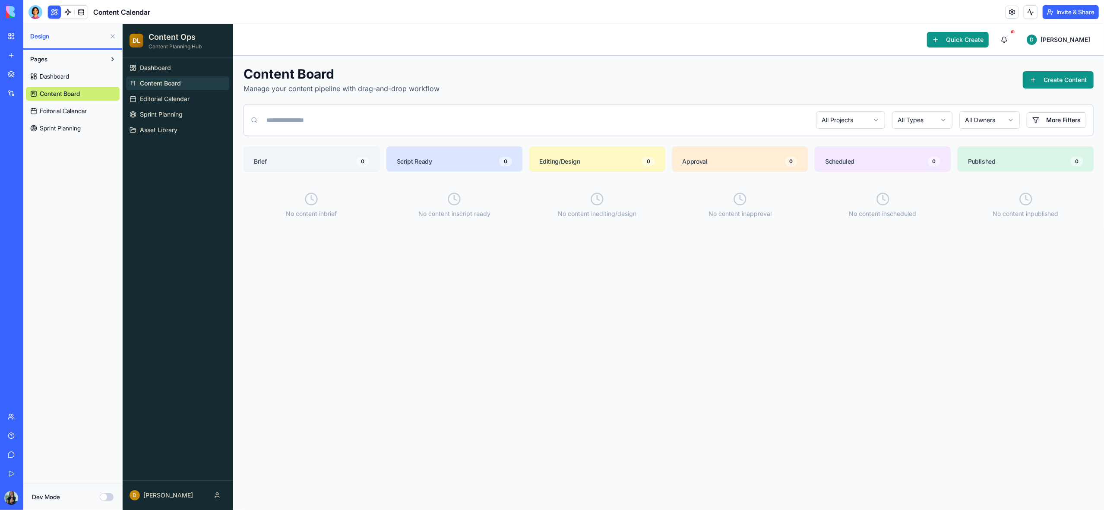
click at [115, 36] on button at bounding box center [113, 36] width 14 height 14
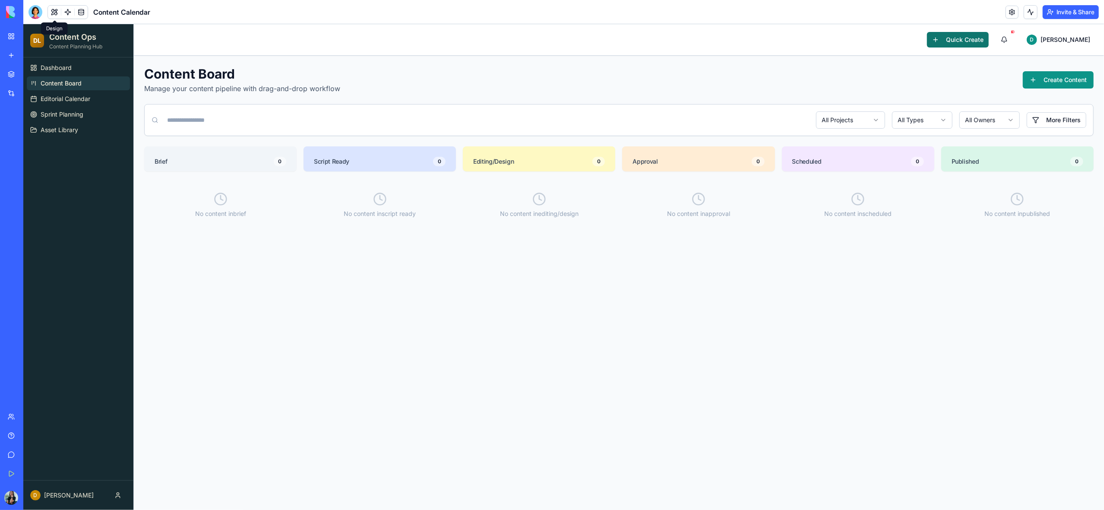
click at [988, 44] on button "Quick Create" at bounding box center [958, 40] width 62 height 16
click at [988, 43] on button "Quick Create" at bounding box center [958, 40] width 62 height 16
click at [1053, 85] on button "Create Content" at bounding box center [1057, 79] width 71 height 17
